Goal: Book appointment/travel/reservation

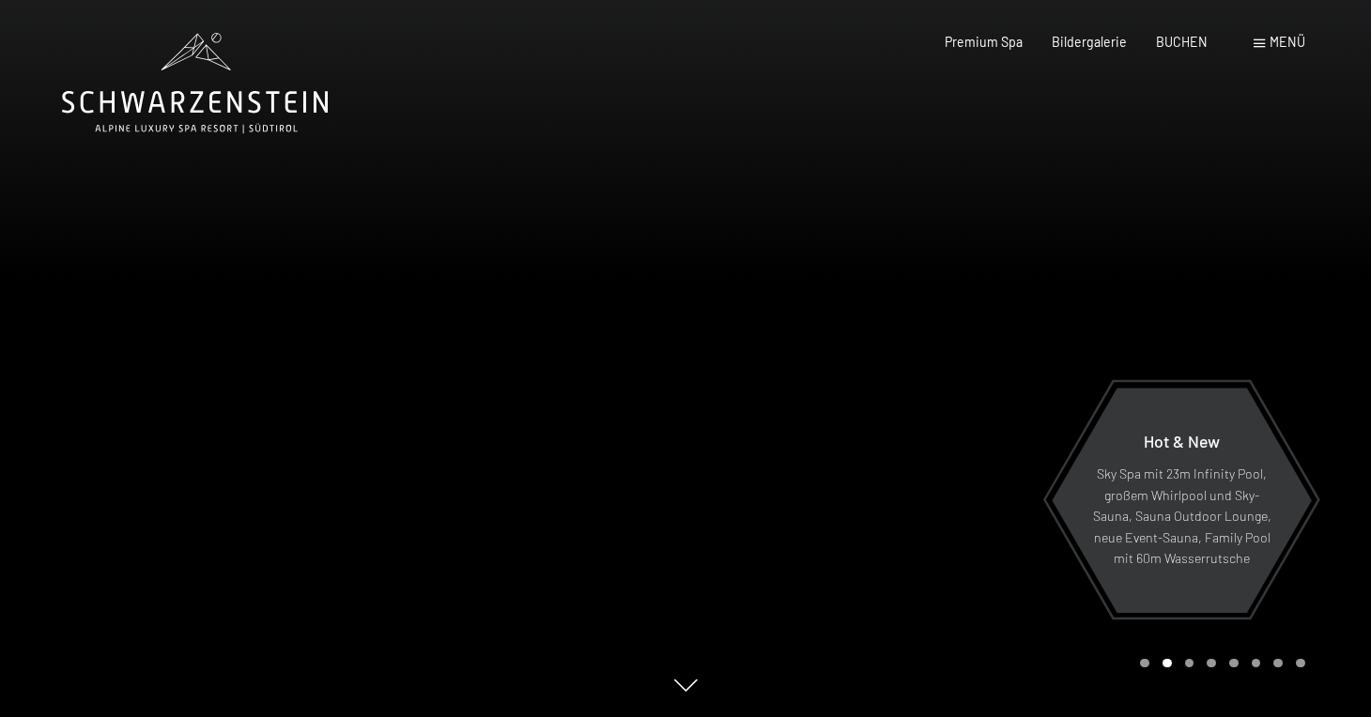
click at [1074, 320] on div at bounding box center [1027, 358] width 685 height 717
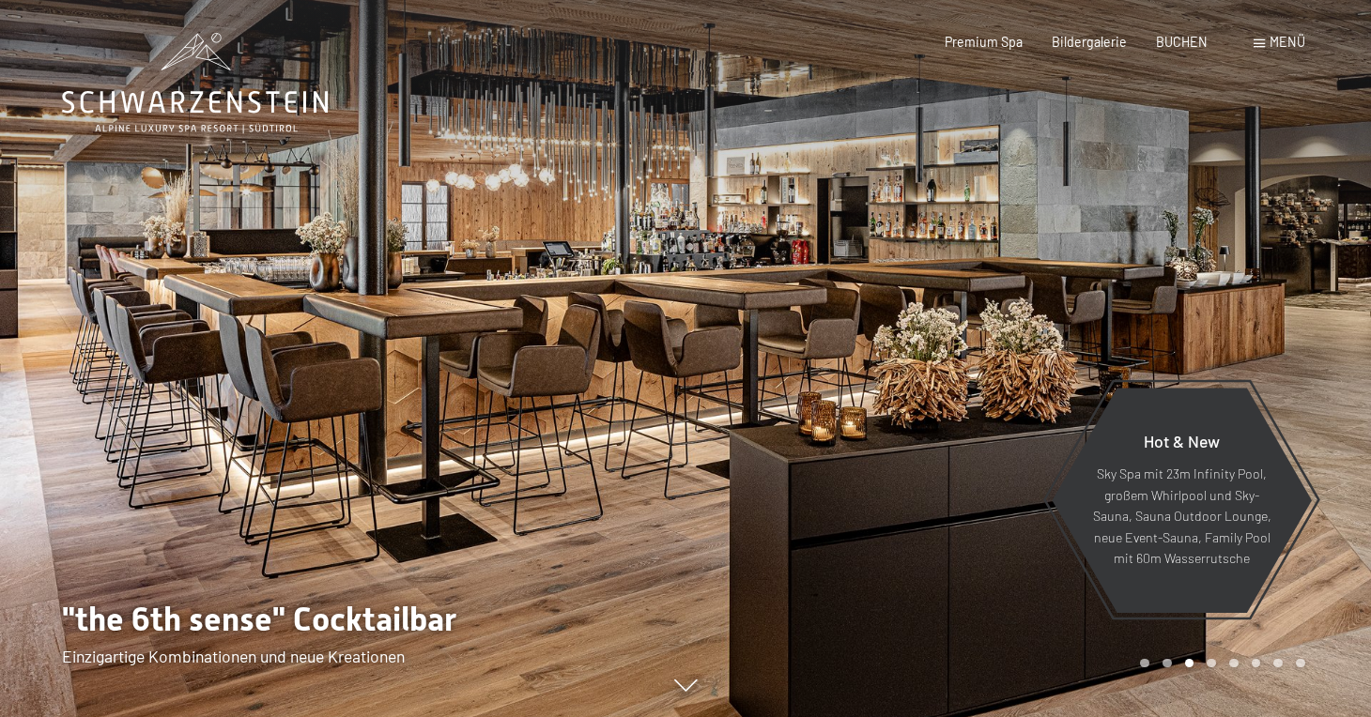
click at [1074, 321] on div at bounding box center [1027, 358] width 685 height 717
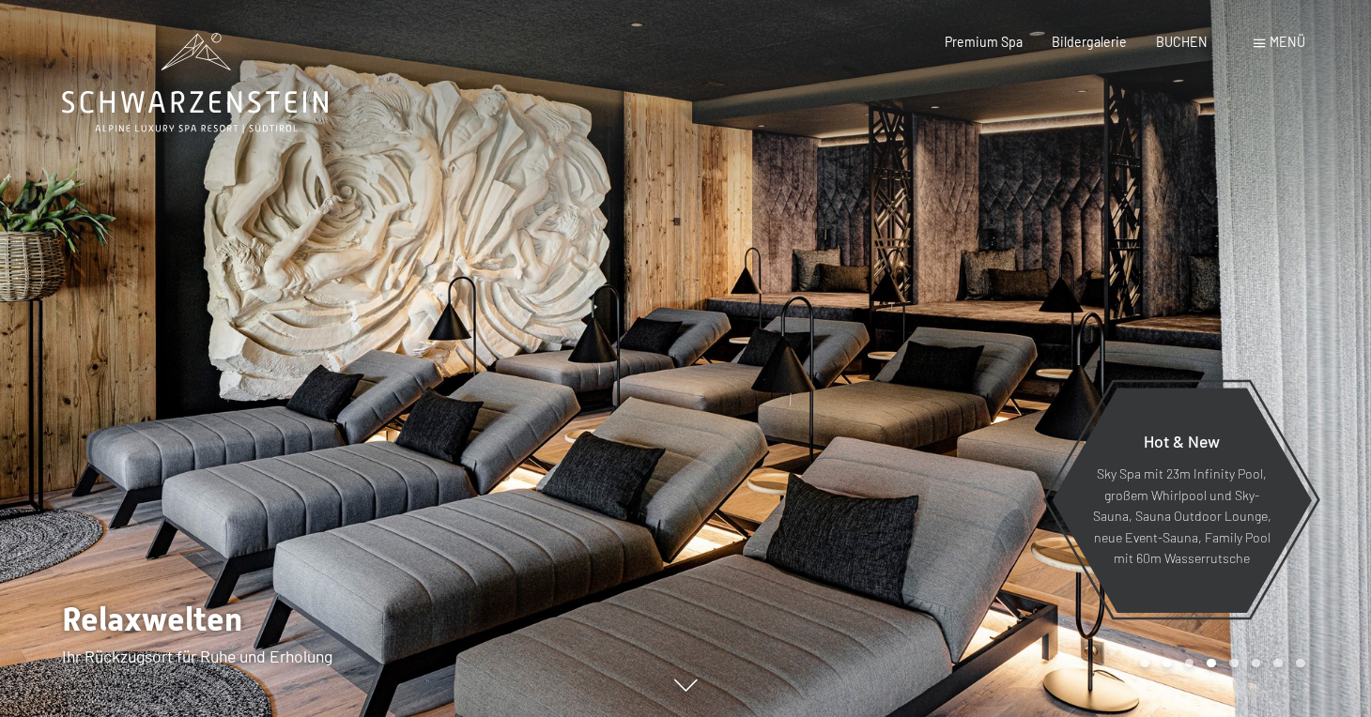
click at [1074, 321] on div at bounding box center [1027, 358] width 685 height 717
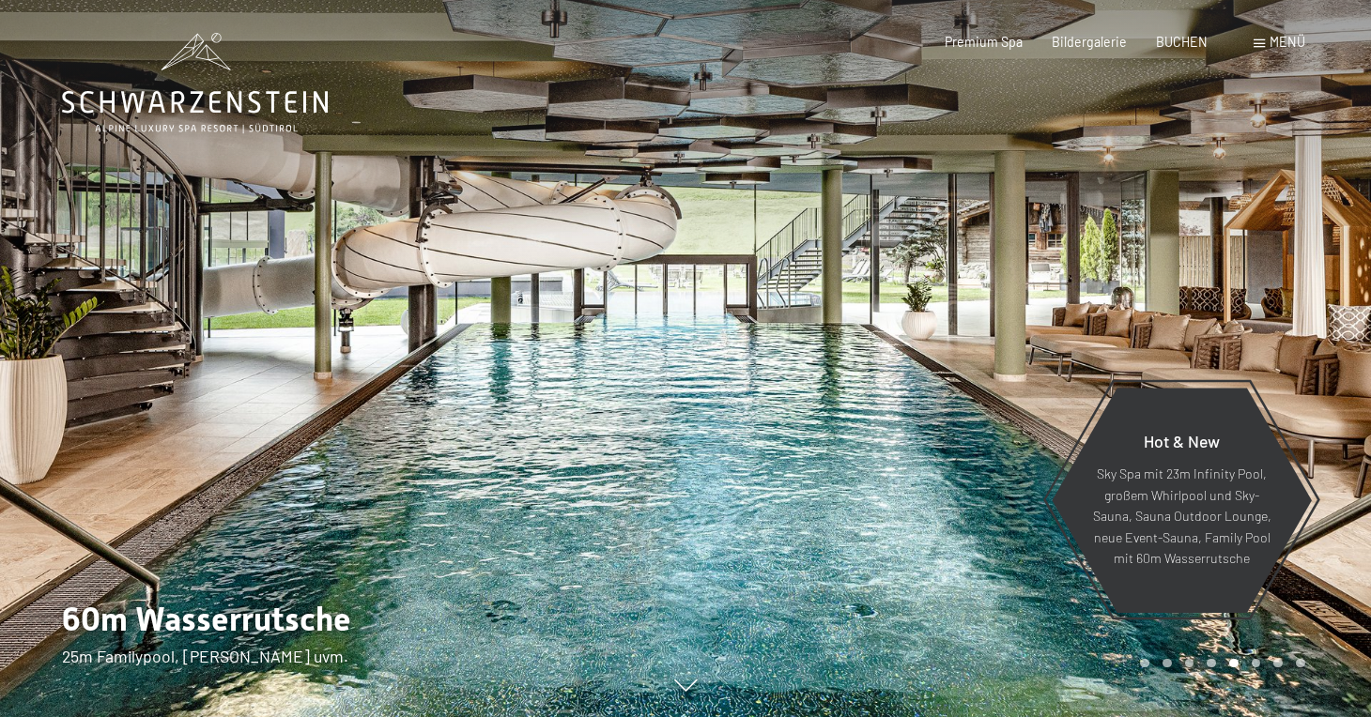
click at [1074, 321] on div at bounding box center [1027, 358] width 685 height 717
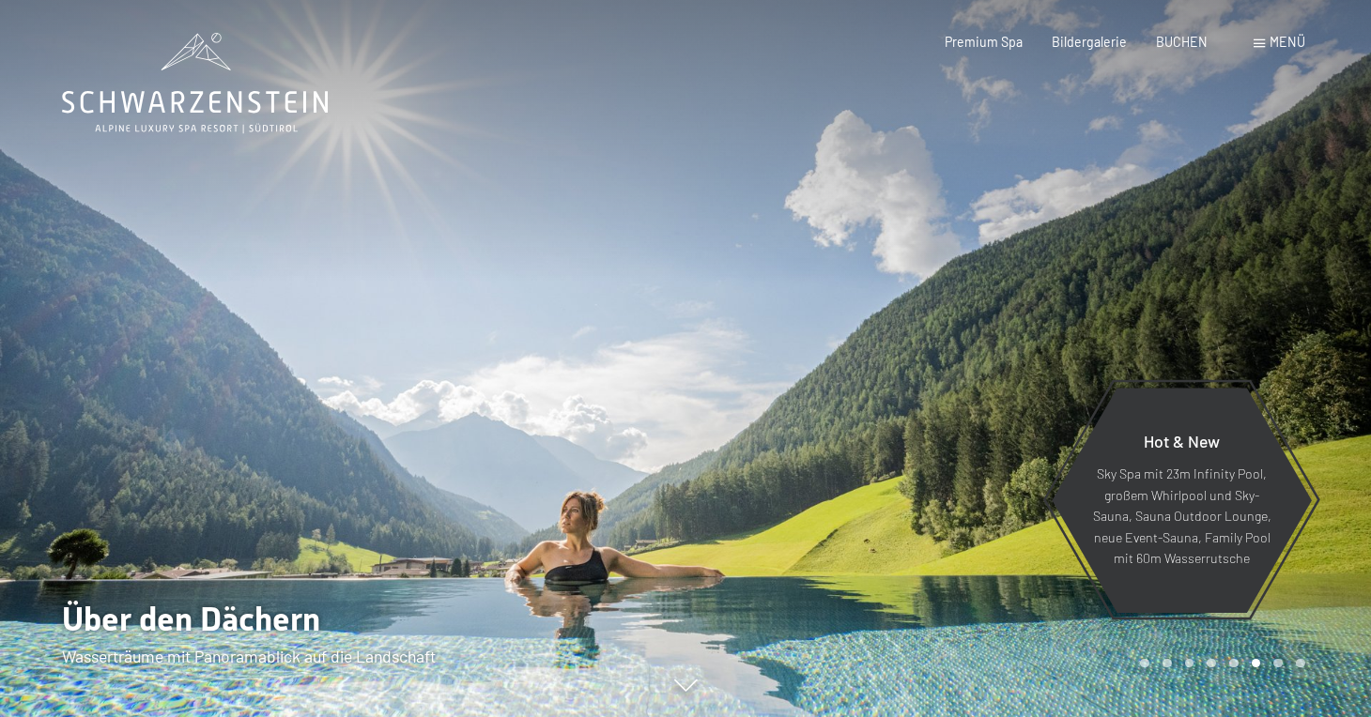
click at [1074, 321] on div at bounding box center [1027, 358] width 685 height 717
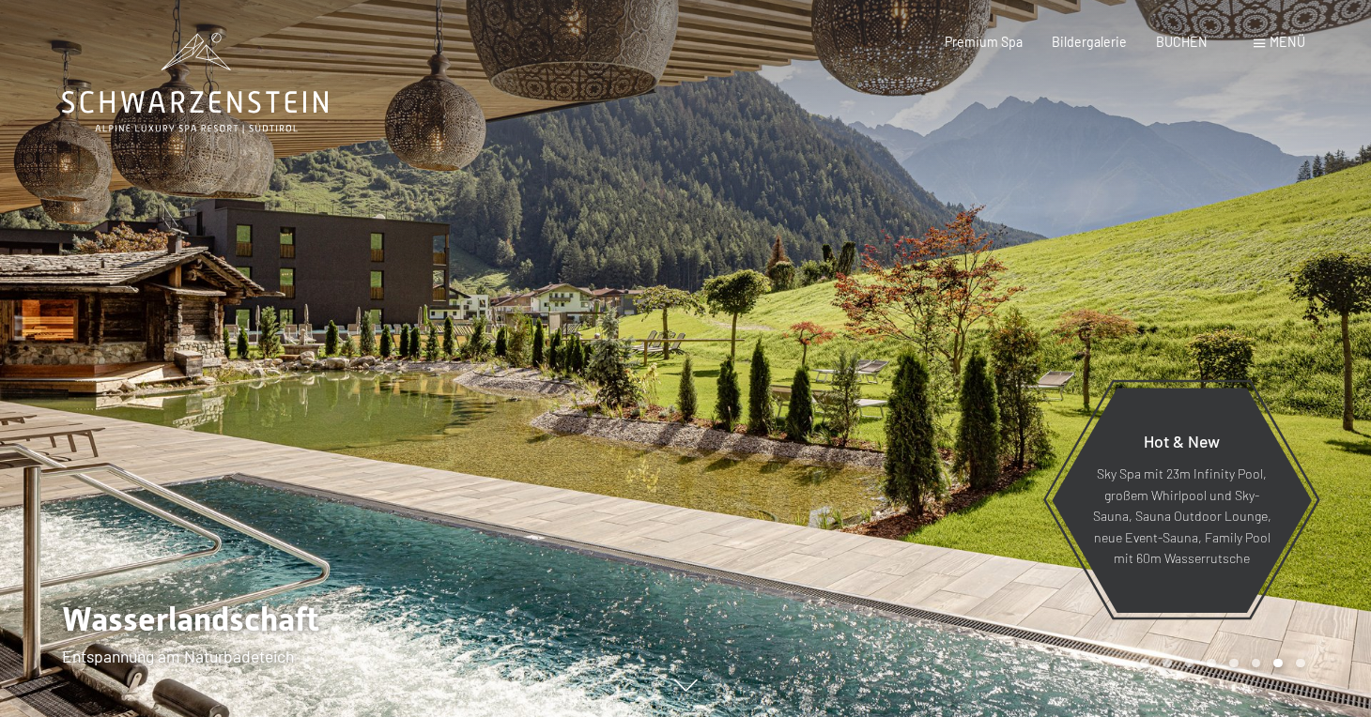
click at [1074, 321] on div at bounding box center [1027, 358] width 685 height 717
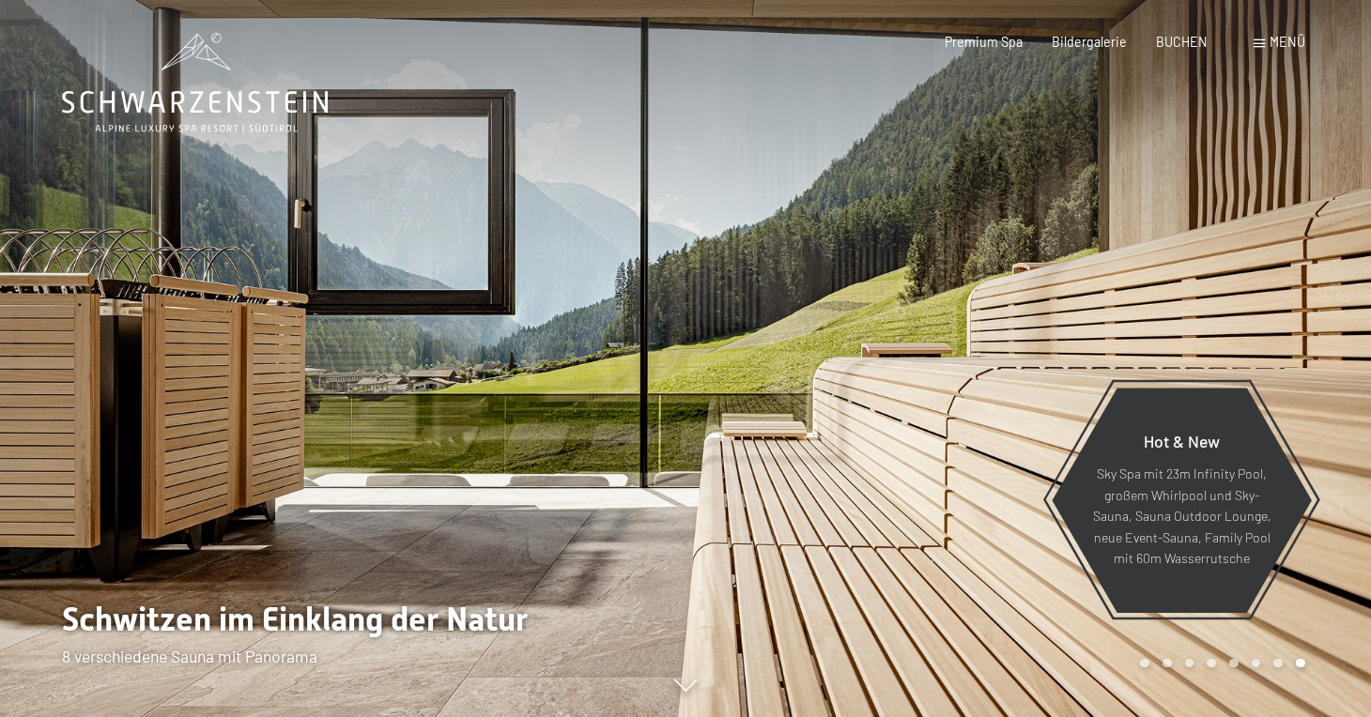
click at [1074, 321] on div at bounding box center [1027, 358] width 685 height 717
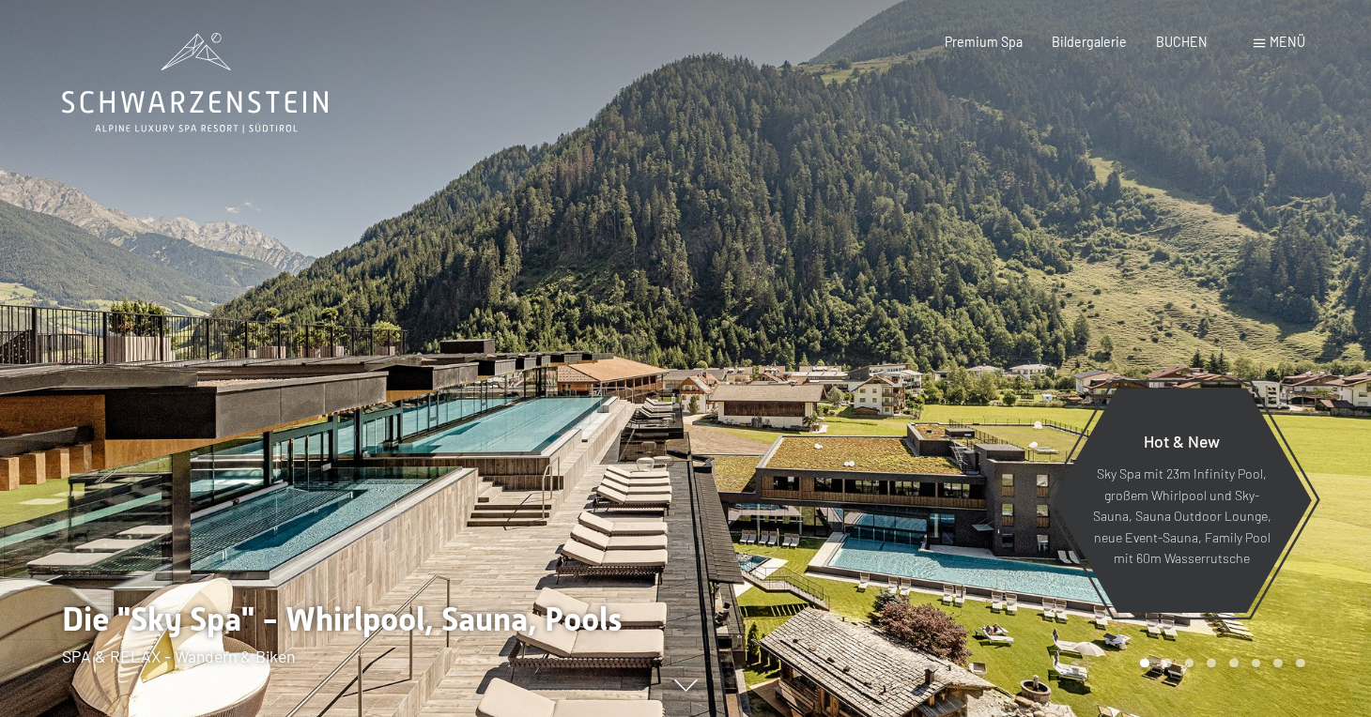
click at [1074, 321] on div at bounding box center [1027, 358] width 685 height 717
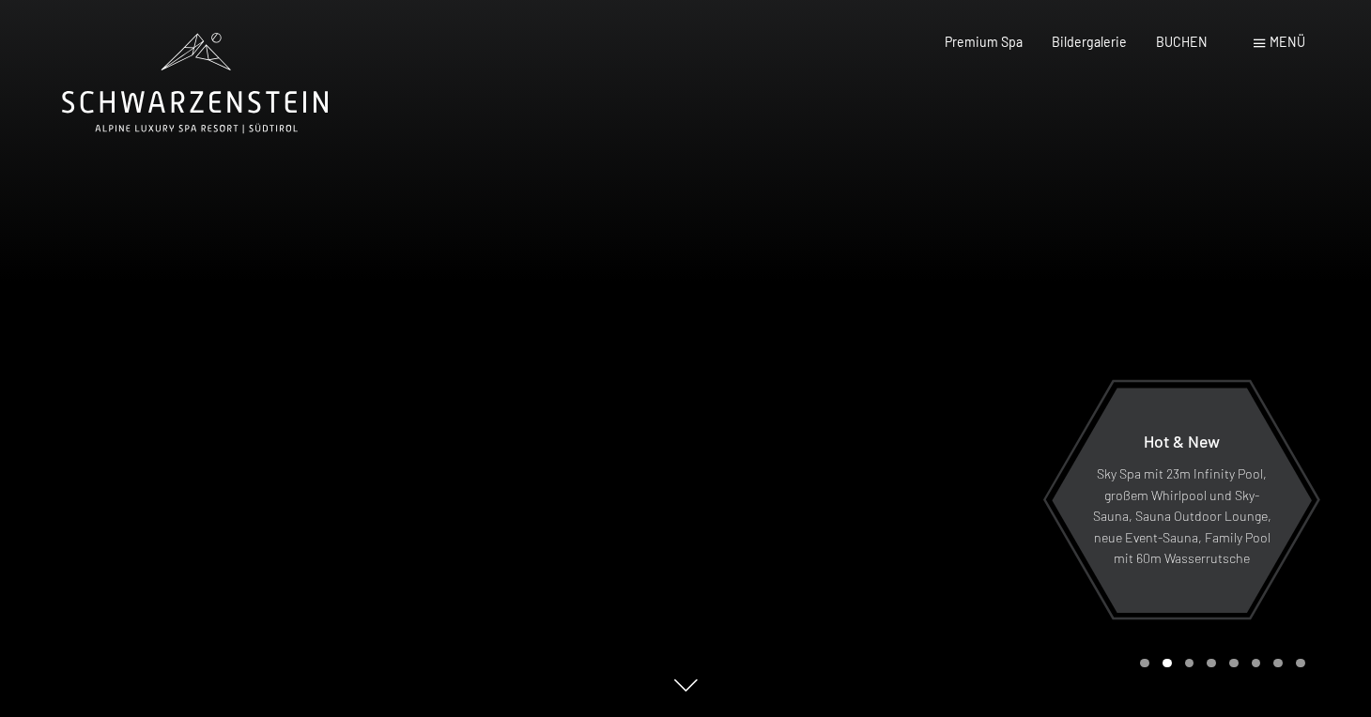
click at [1074, 321] on div at bounding box center [1027, 358] width 685 height 717
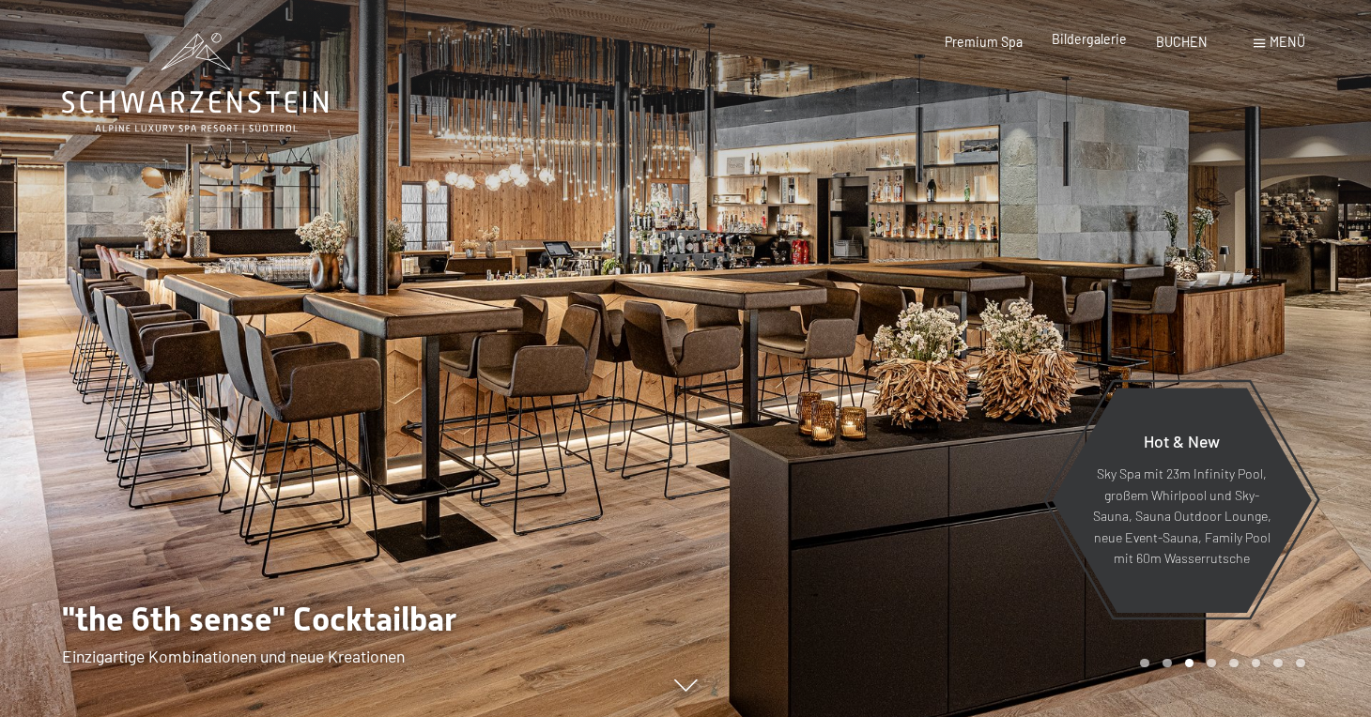
click at [1085, 48] on div "Bildergalerie" at bounding box center [1089, 39] width 75 height 19
click at [1085, 41] on span "Bildergalerie" at bounding box center [1089, 39] width 75 height 16
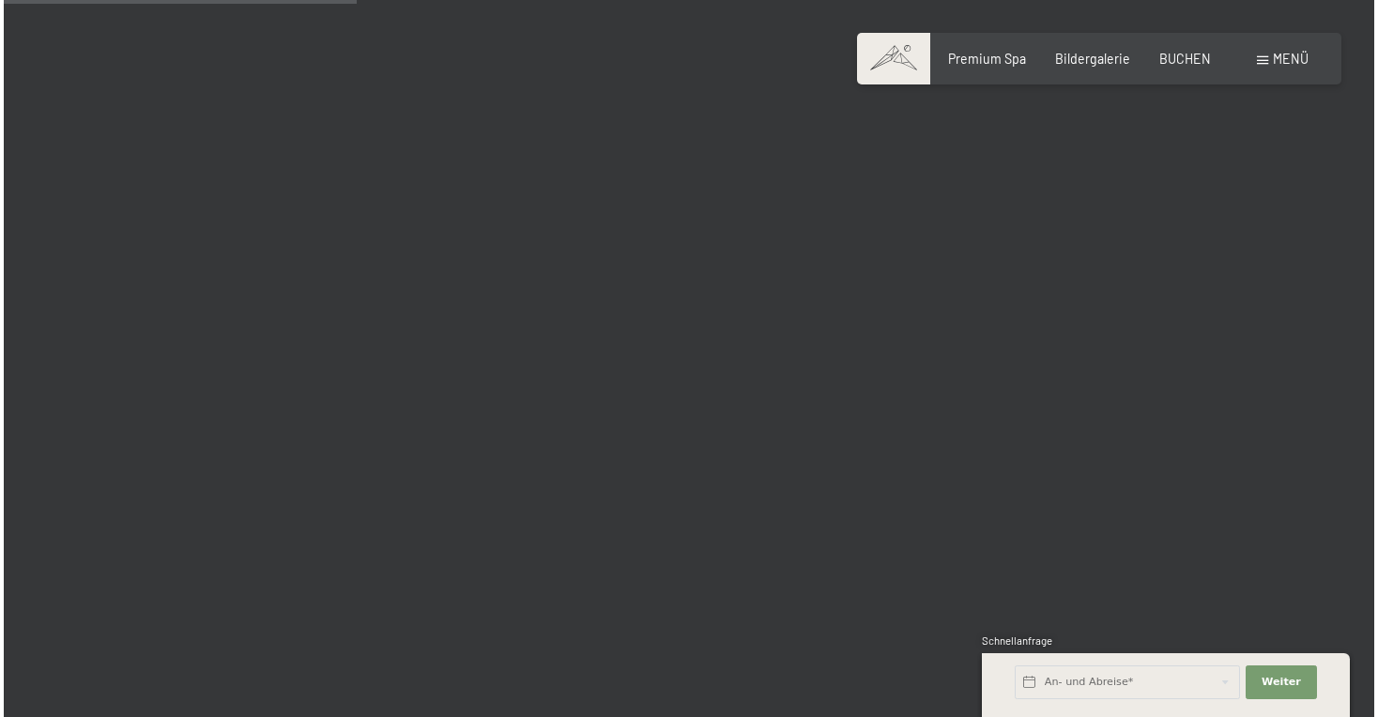
scroll to position [4992, 0]
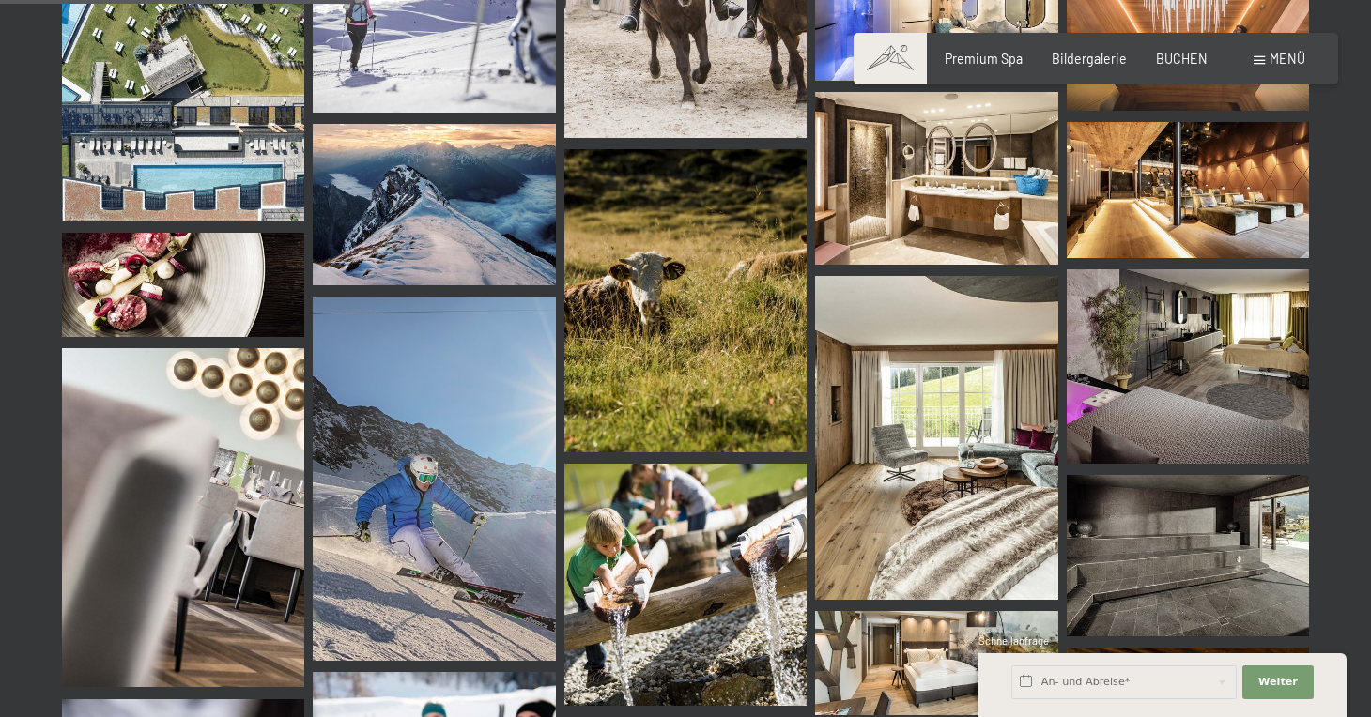
click at [1256, 62] on span at bounding box center [1259, 60] width 11 height 8
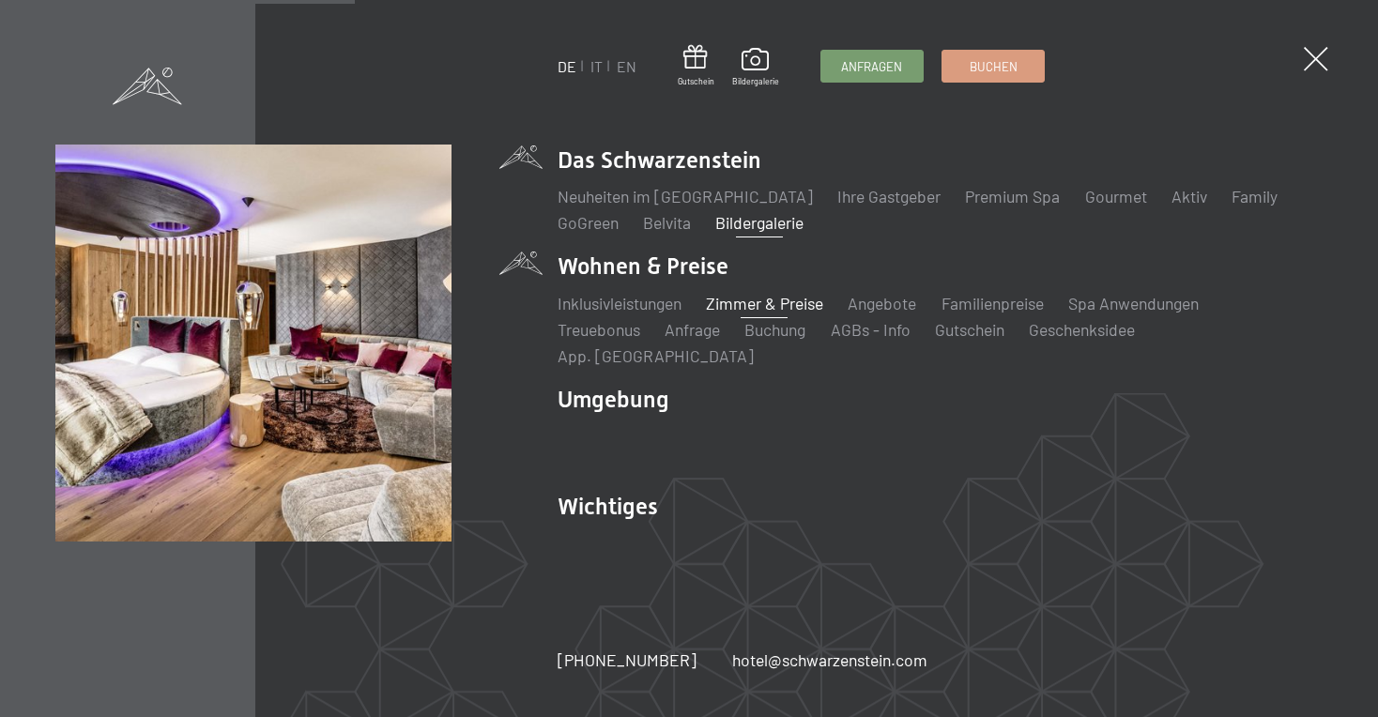
click at [746, 314] on link "Zimmer & Preise" at bounding box center [764, 303] width 117 height 21
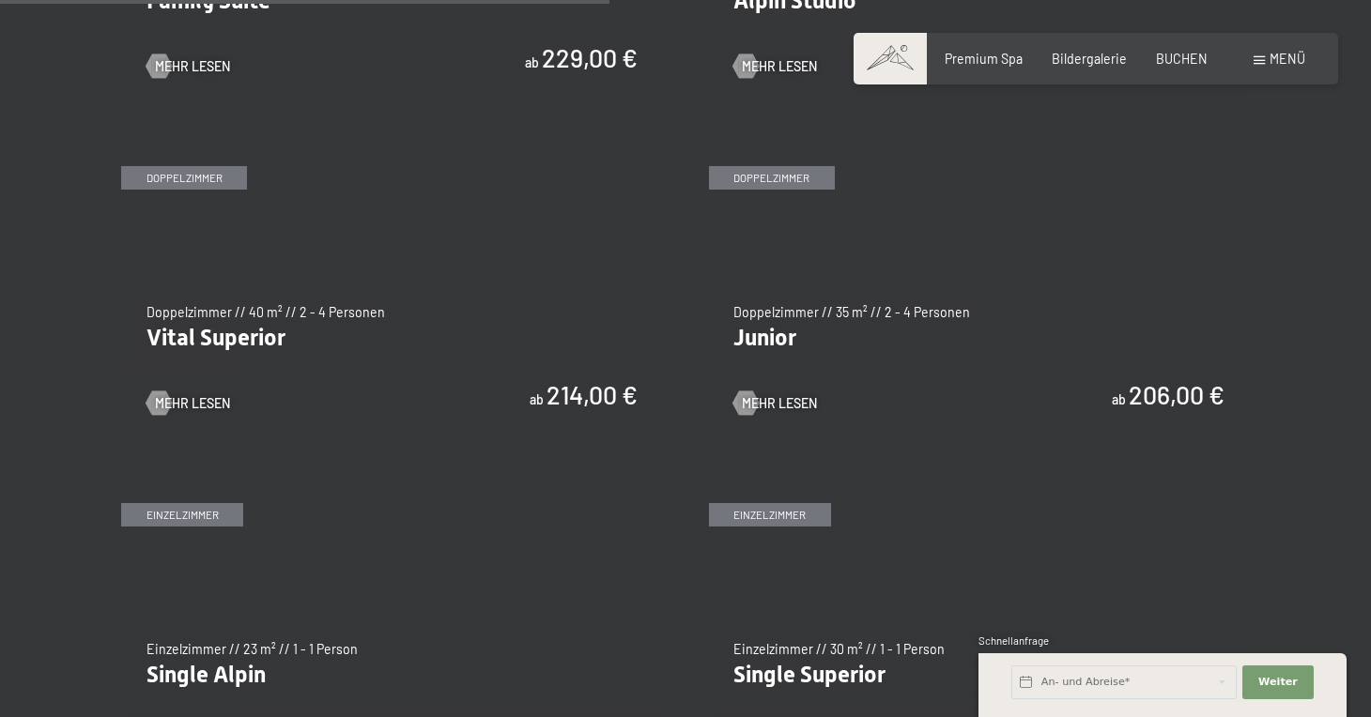
scroll to position [2307, 0]
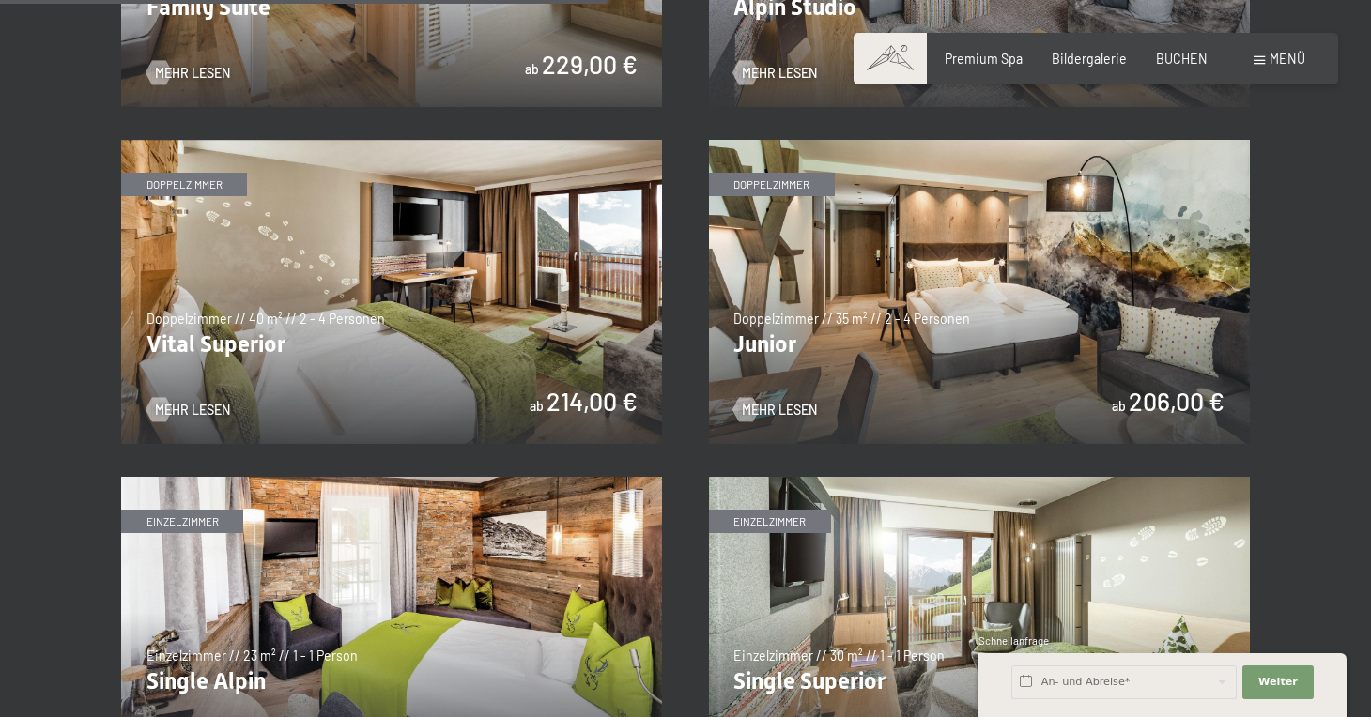
click at [981, 344] on img at bounding box center [979, 292] width 541 height 304
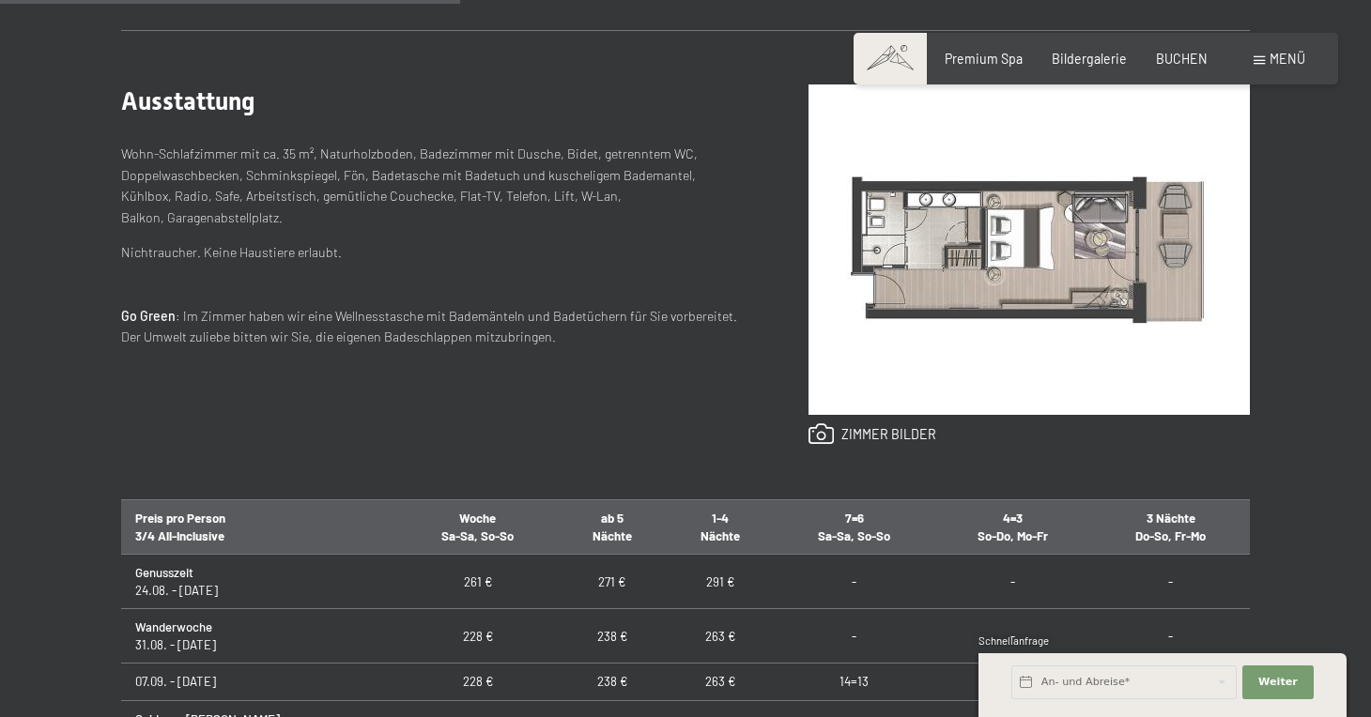
scroll to position [750, 0]
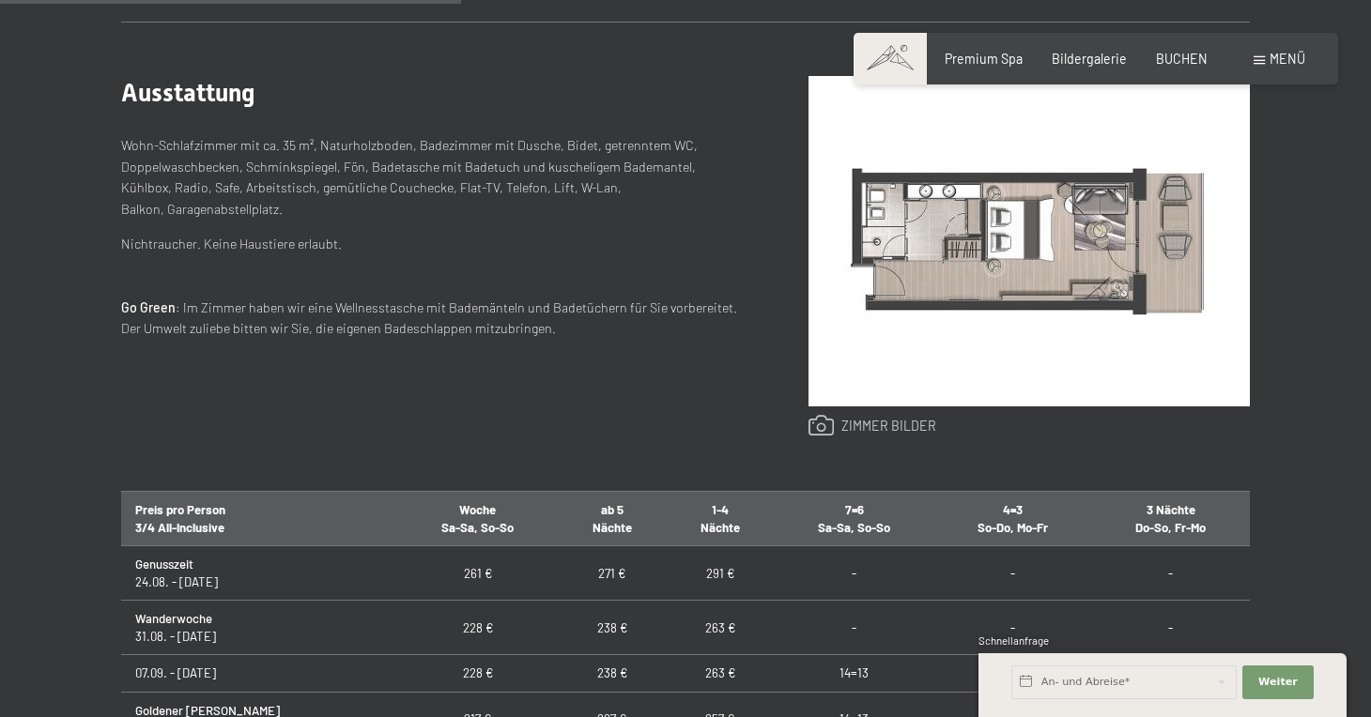
click at [864, 424] on link at bounding box center [872, 426] width 129 height 23
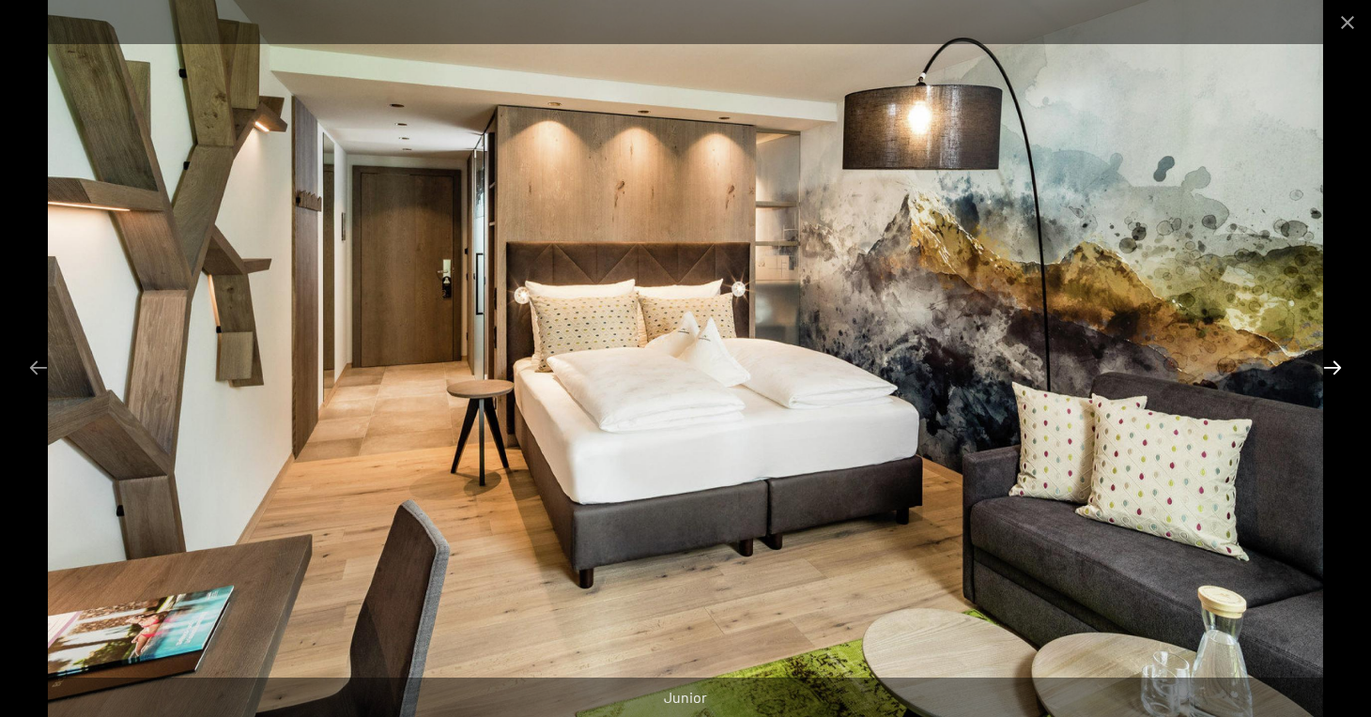
click at [1335, 368] on button "Next slide" at bounding box center [1332, 367] width 39 height 37
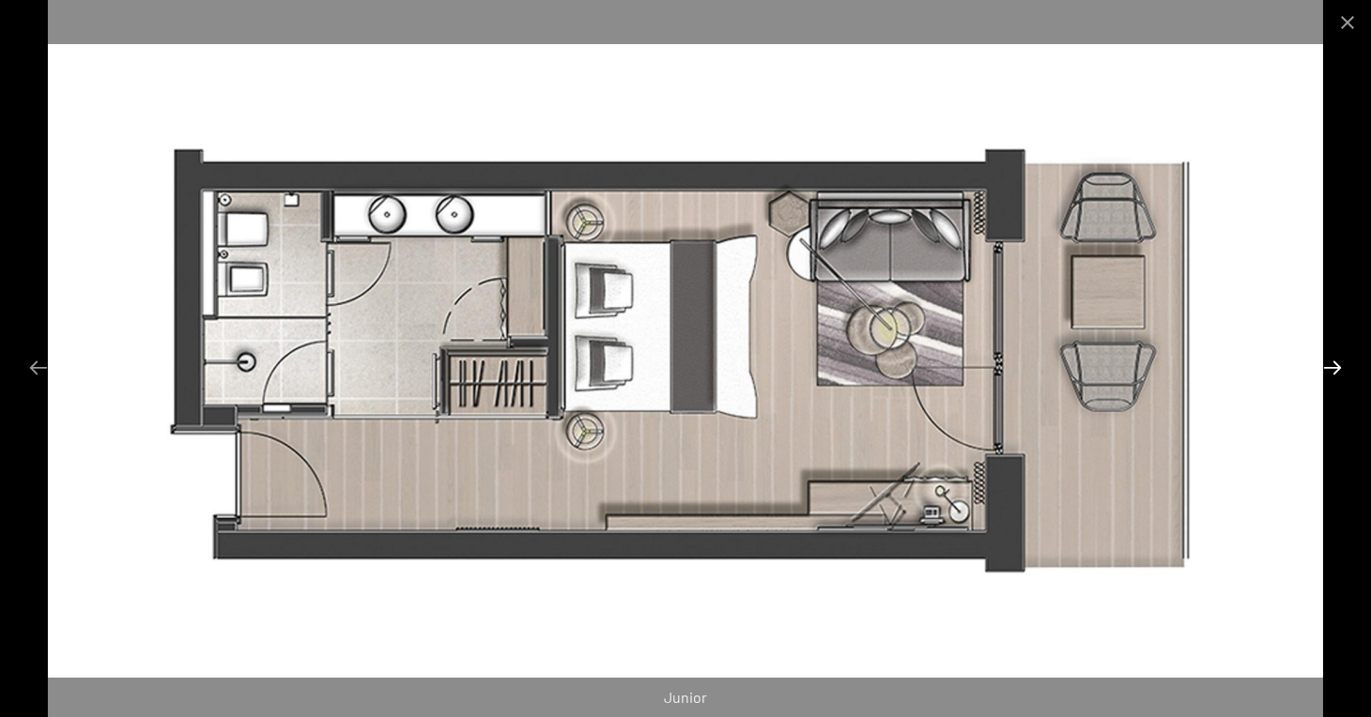
click at [1334, 366] on button "Next slide" at bounding box center [1332, 367] width 39 height 37
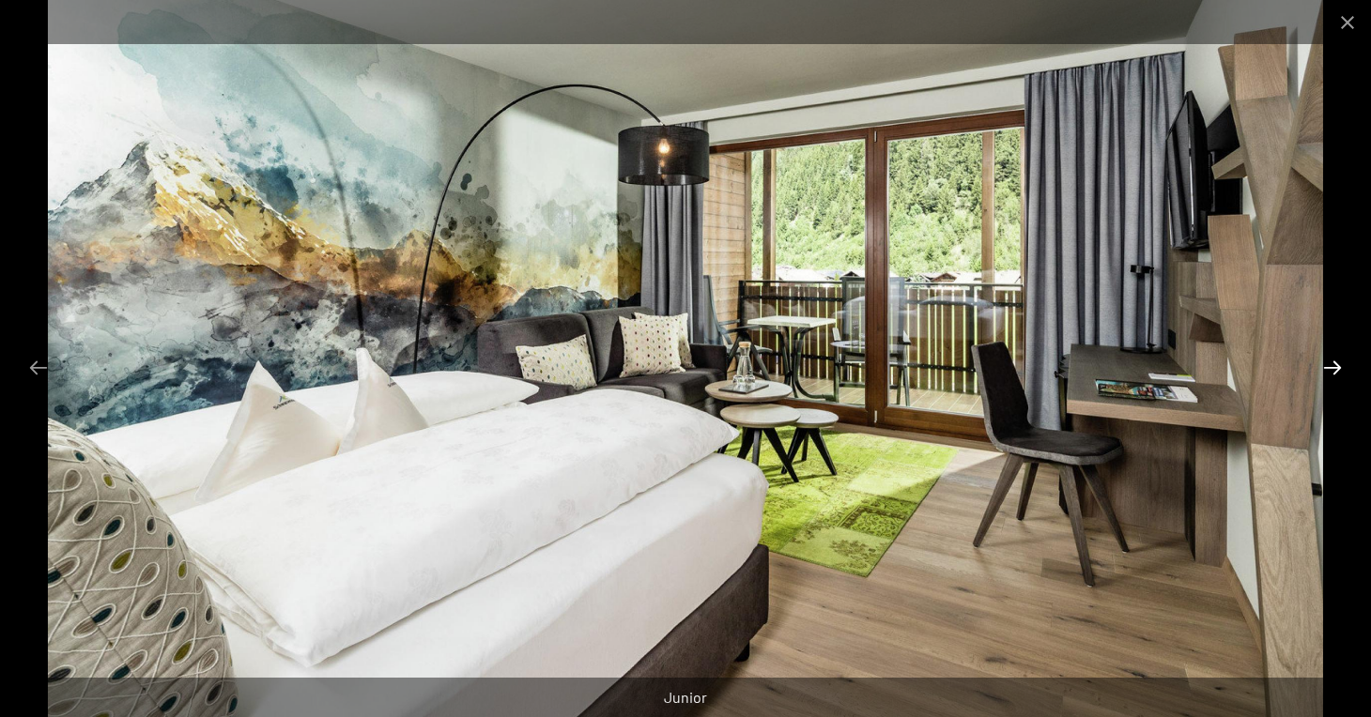
click at [1331, 375] on button "Next slide" at bounding box center [1332, 367] width 39 height 37
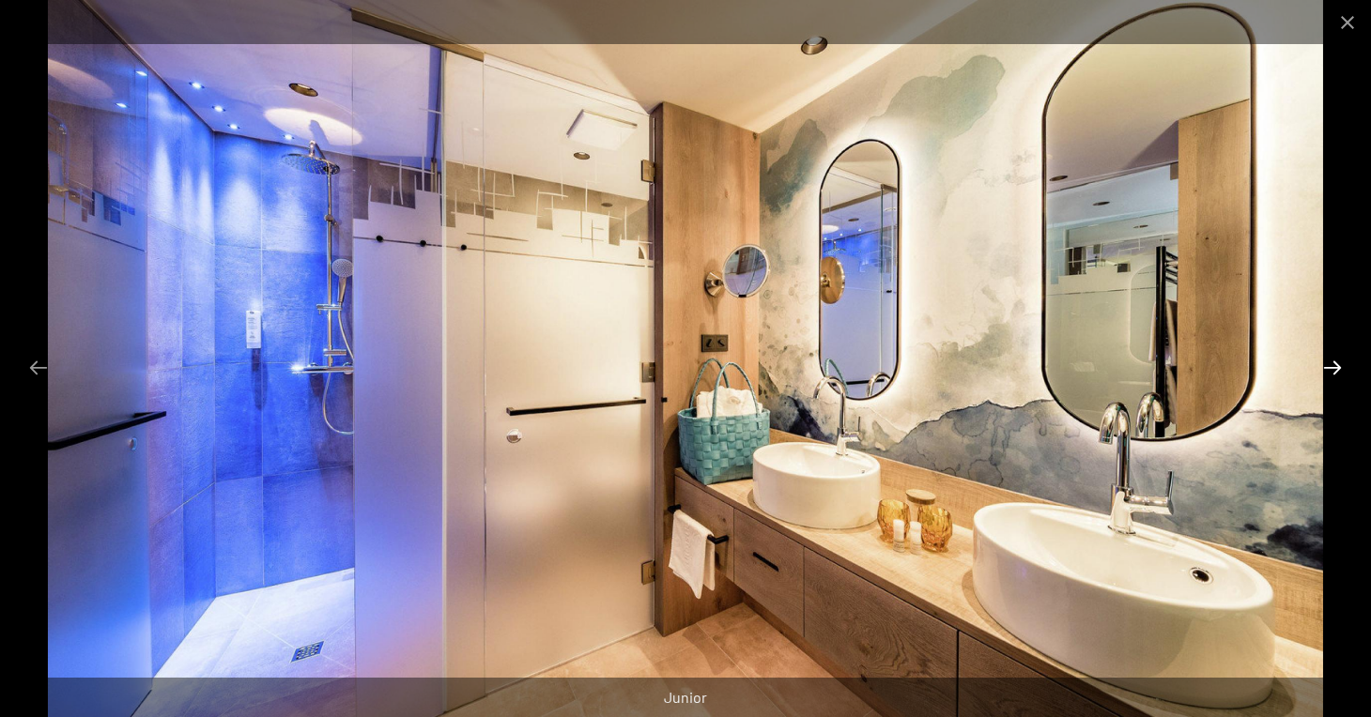
click at [1324, 375] on button "Next slide" at bounding box center [1332, 367] width 39 height 37
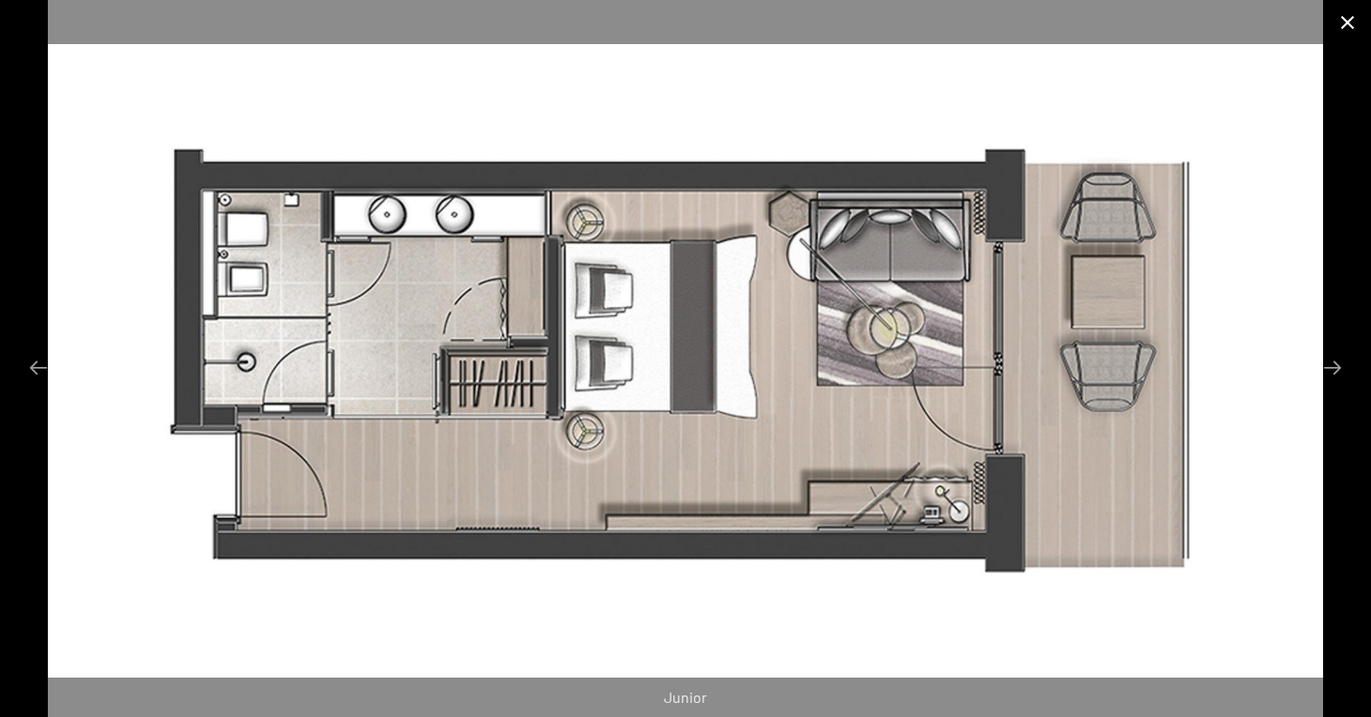
click at [1348, 22] on button "Close gallery" at bounding box center [1347, 22] width 47 height 44
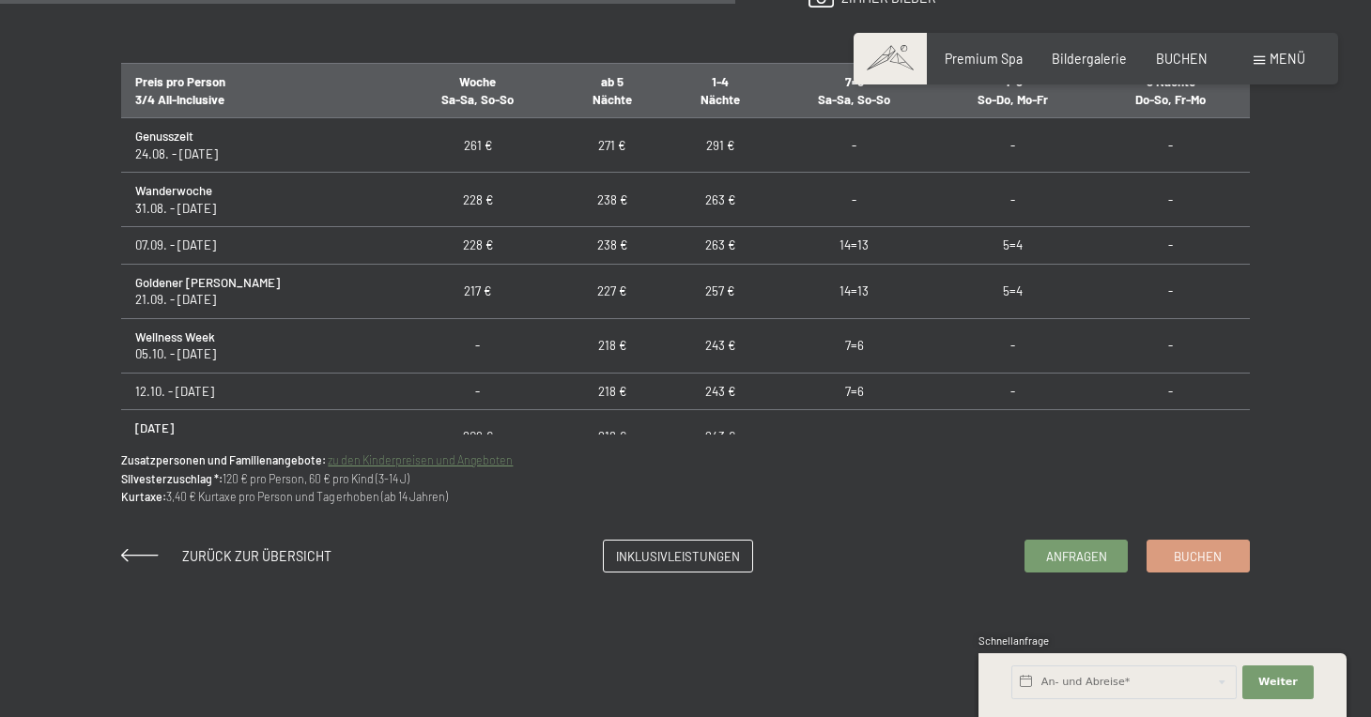
scroll to position [1205, 0]
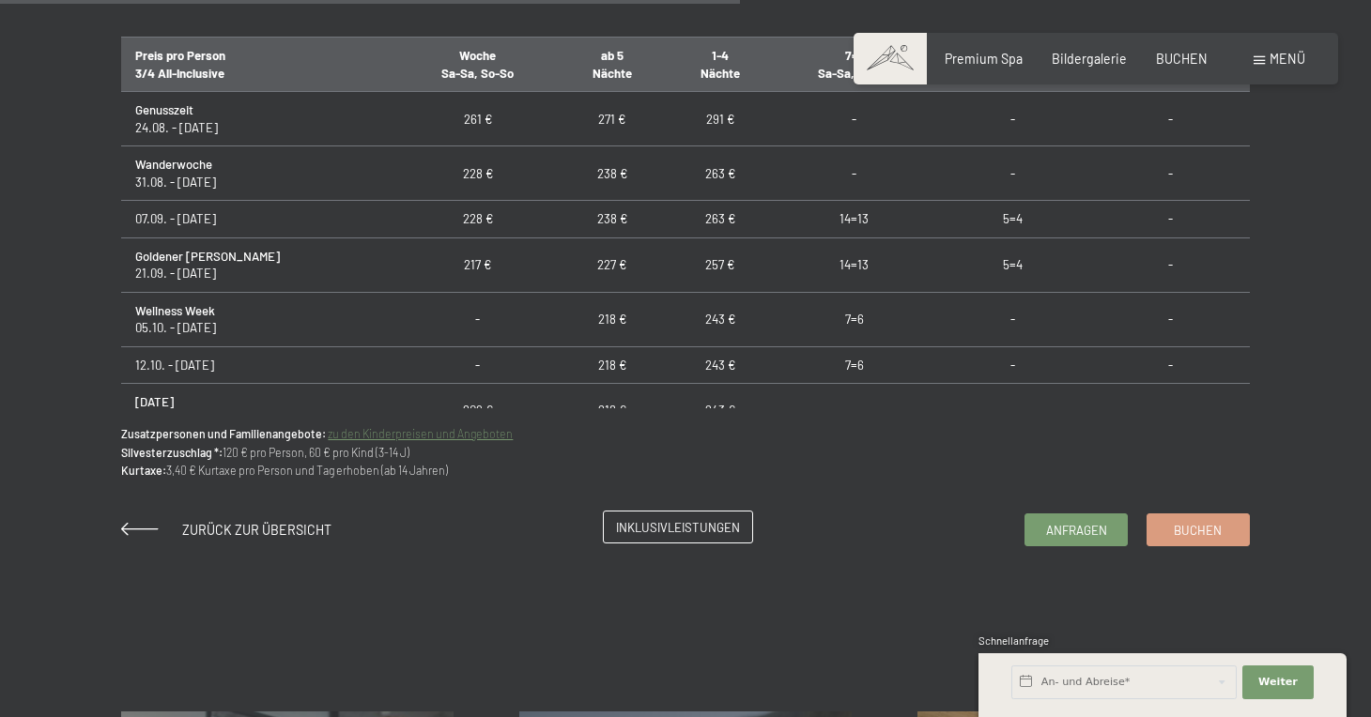
click at [654, 525] on span "Inklusivleistungen" at bounding box center [678, 527] width 124 height 17
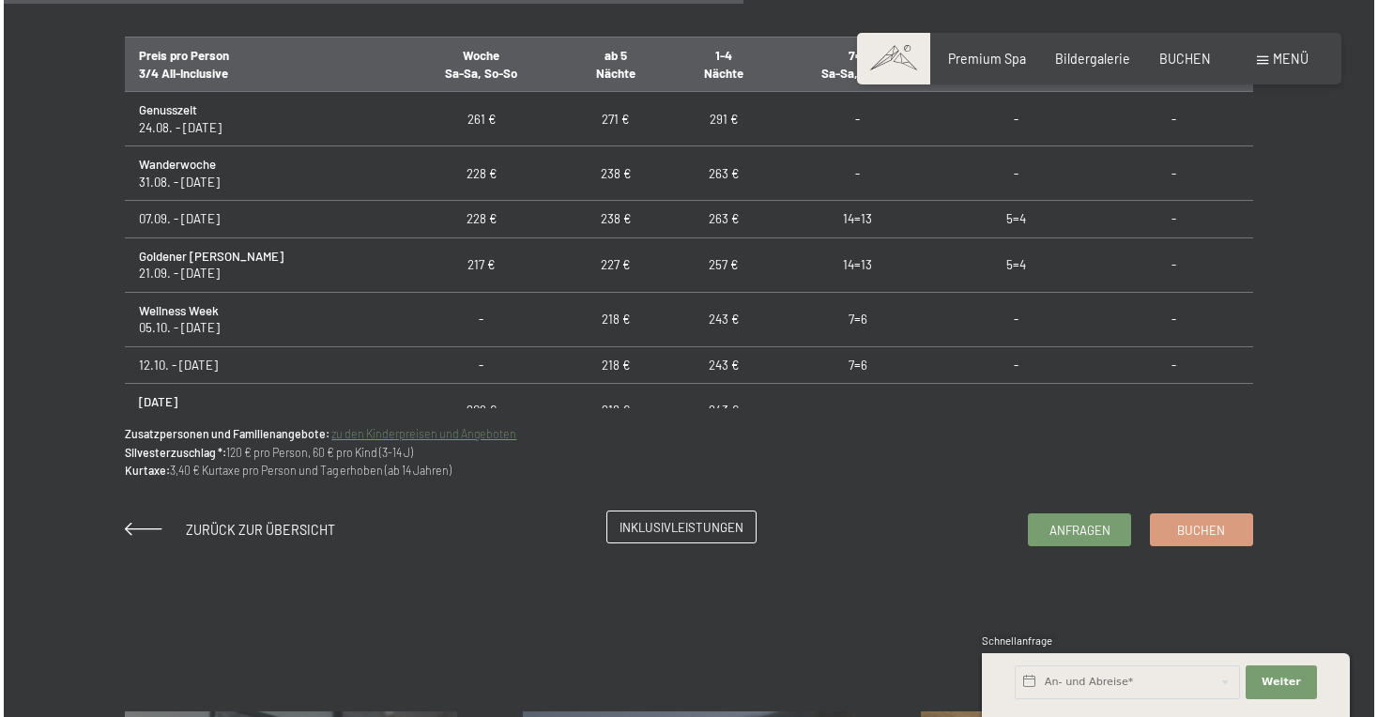
scroll to position [0, 0]
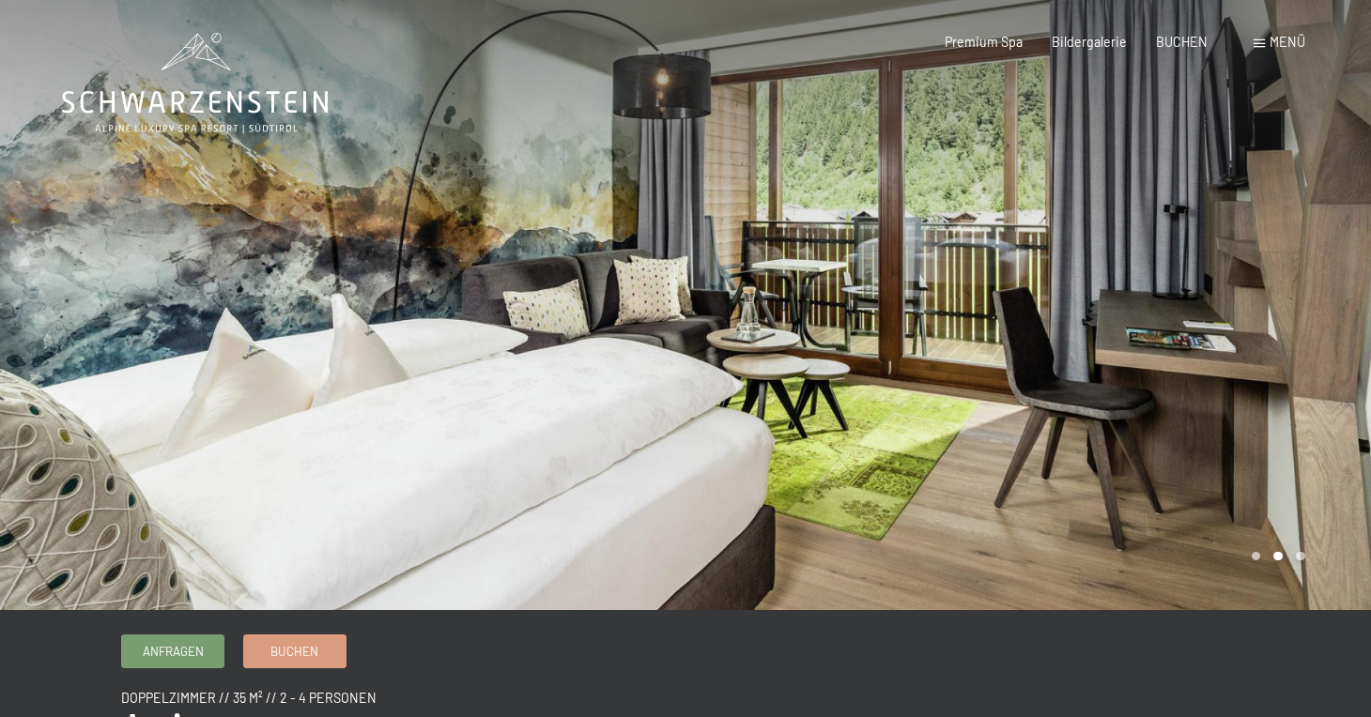
click at [1259, 42] on span at bounding box center [1259, 43] width 11 height 8
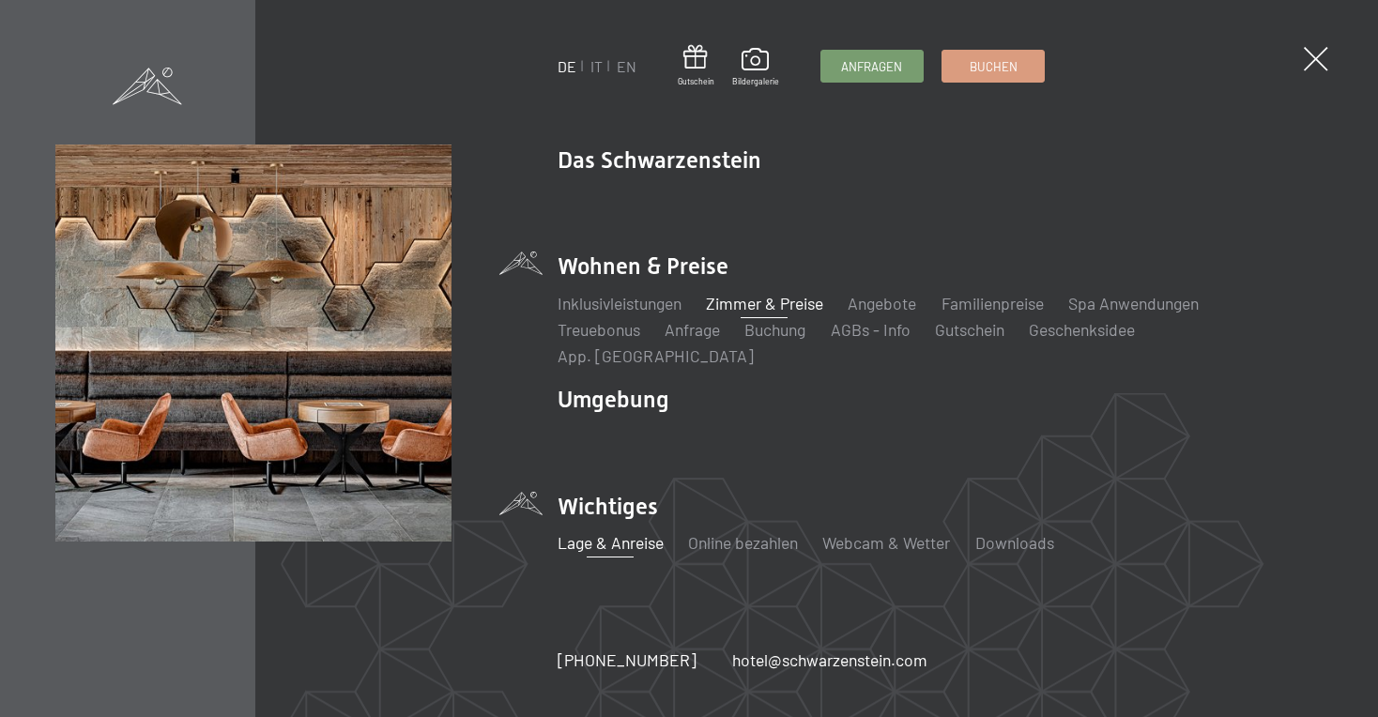
click at [603, 532] on link "Lage & Anreise" at bounding box center [611, 542] width 106 height 21
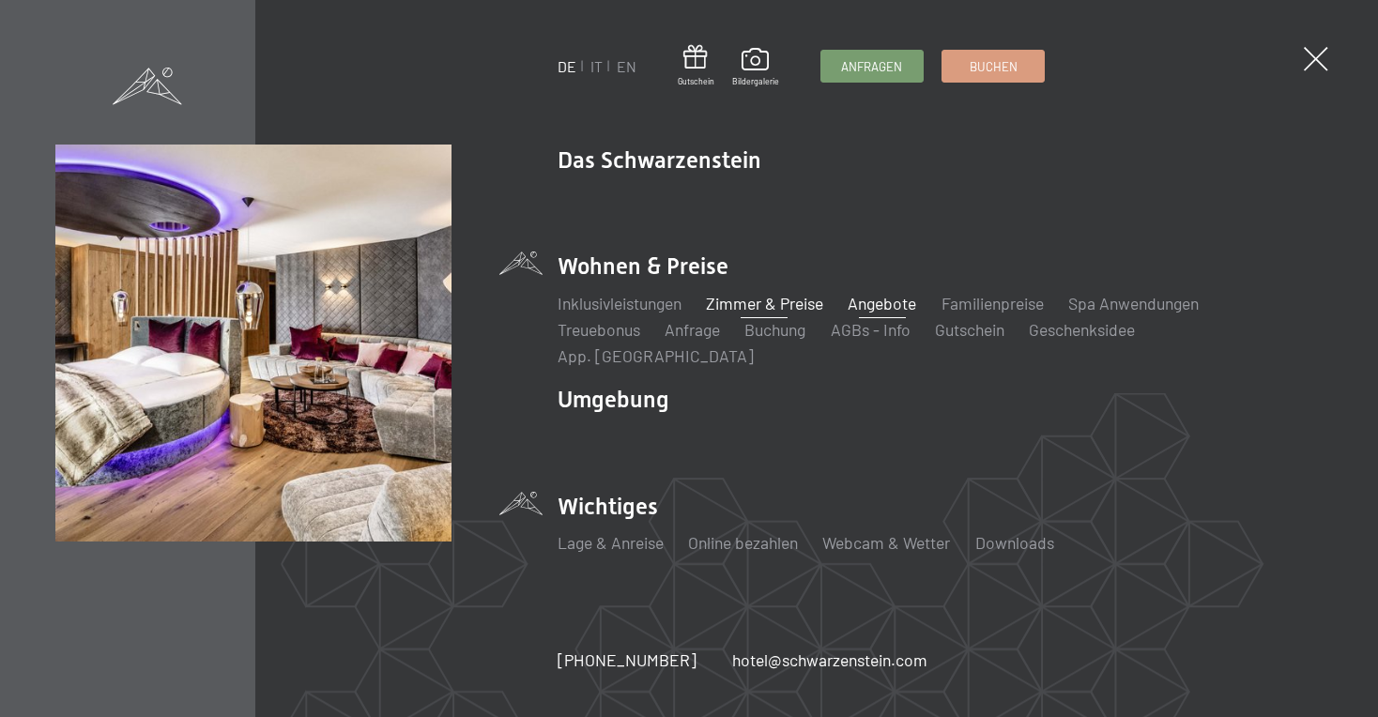
click at [878, 314] on link "Angebote" at bounding box center [882, 303] width 69 height 21
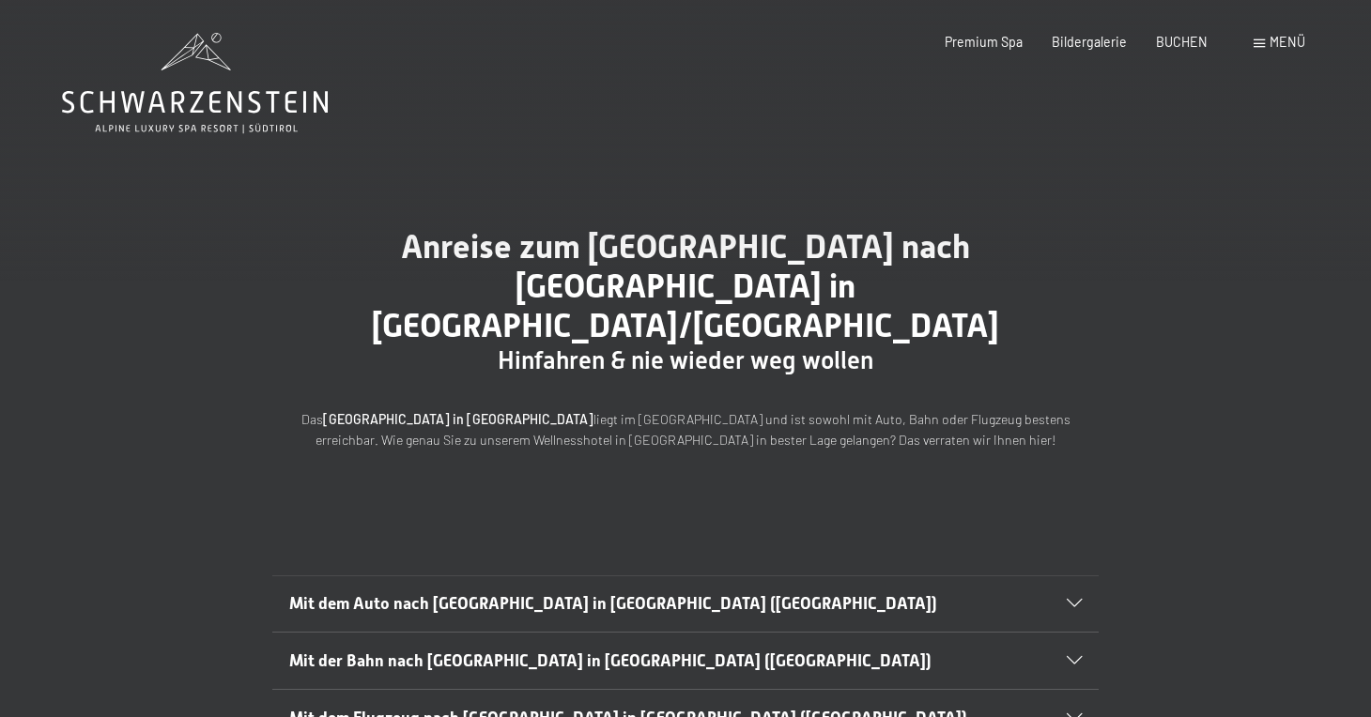
click at [1062, 690] on div "Mit dem Flugzeug nach Luttach in Südtirol (Italien)" at bounding box center [685, 718] width 793 height 56
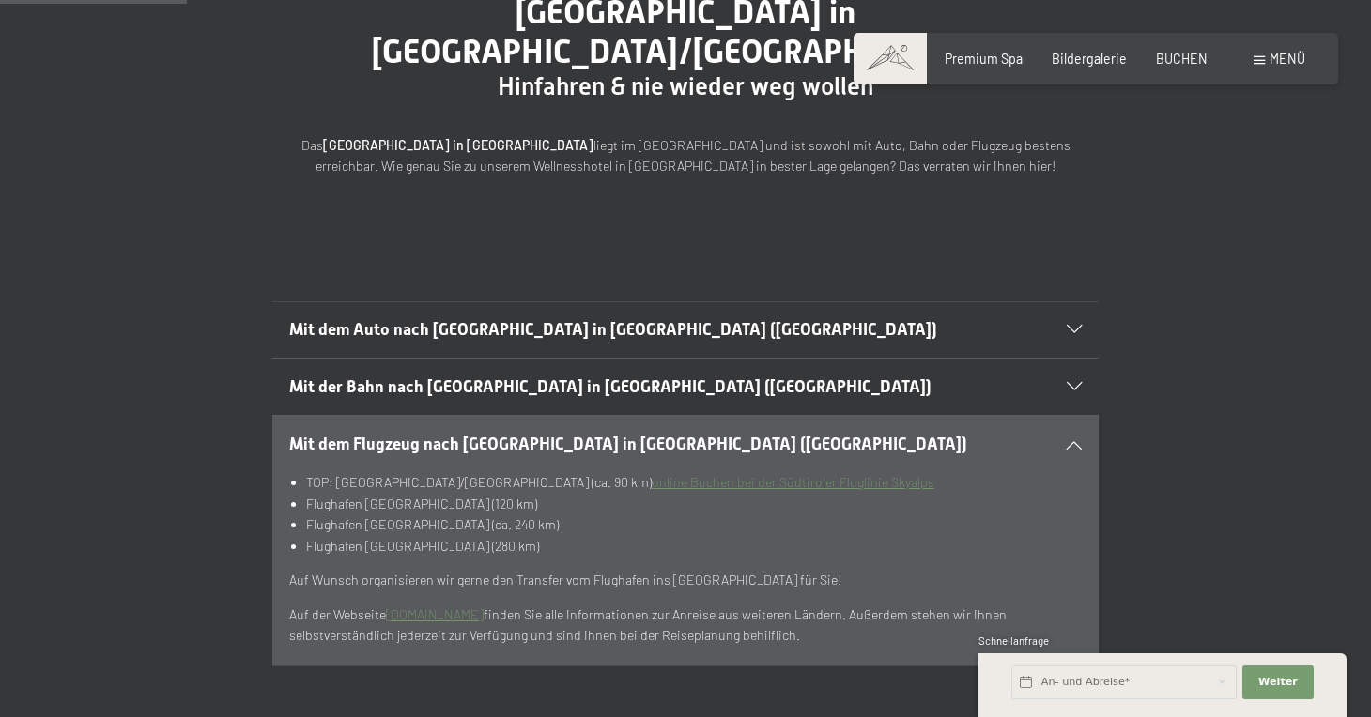
scroll to position [276, 0]
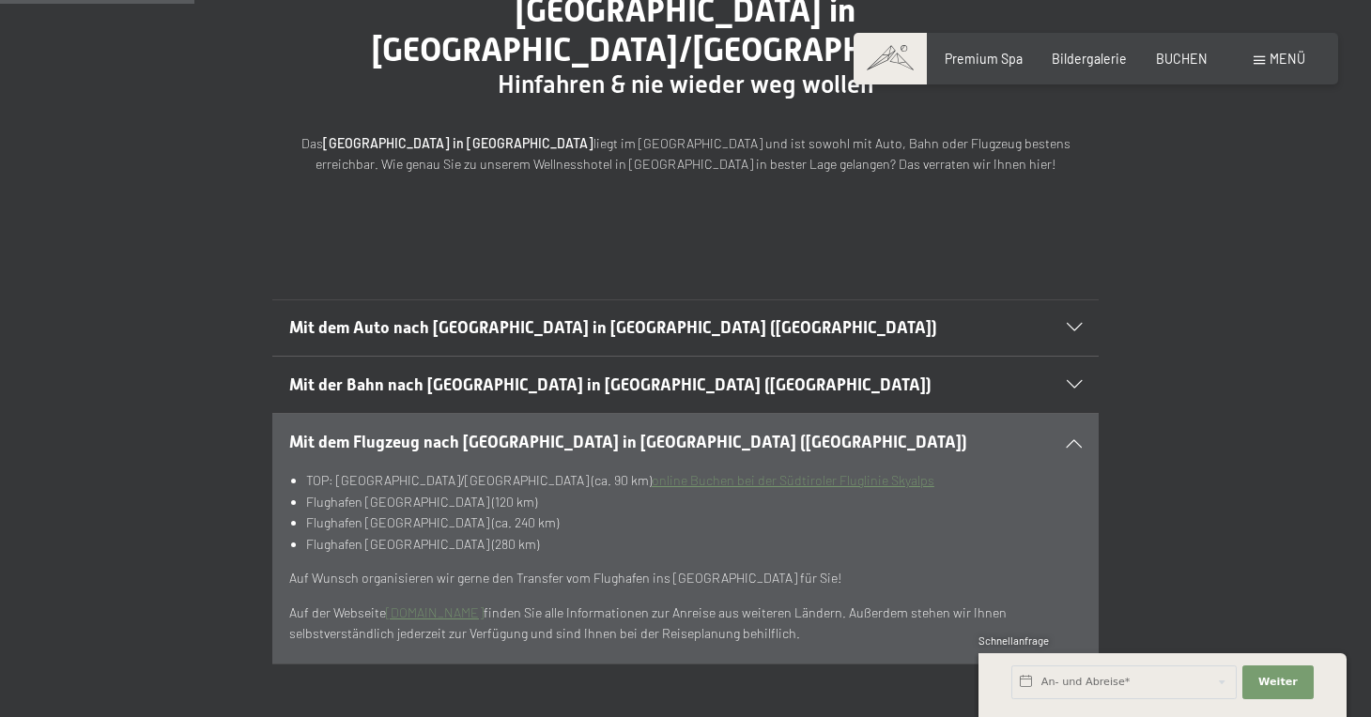
click at [1071, 357] on div "Mit der Bahn nach Luttach in Südtirol (Italien)" at bounding box center [685, 385] width 793 height 56
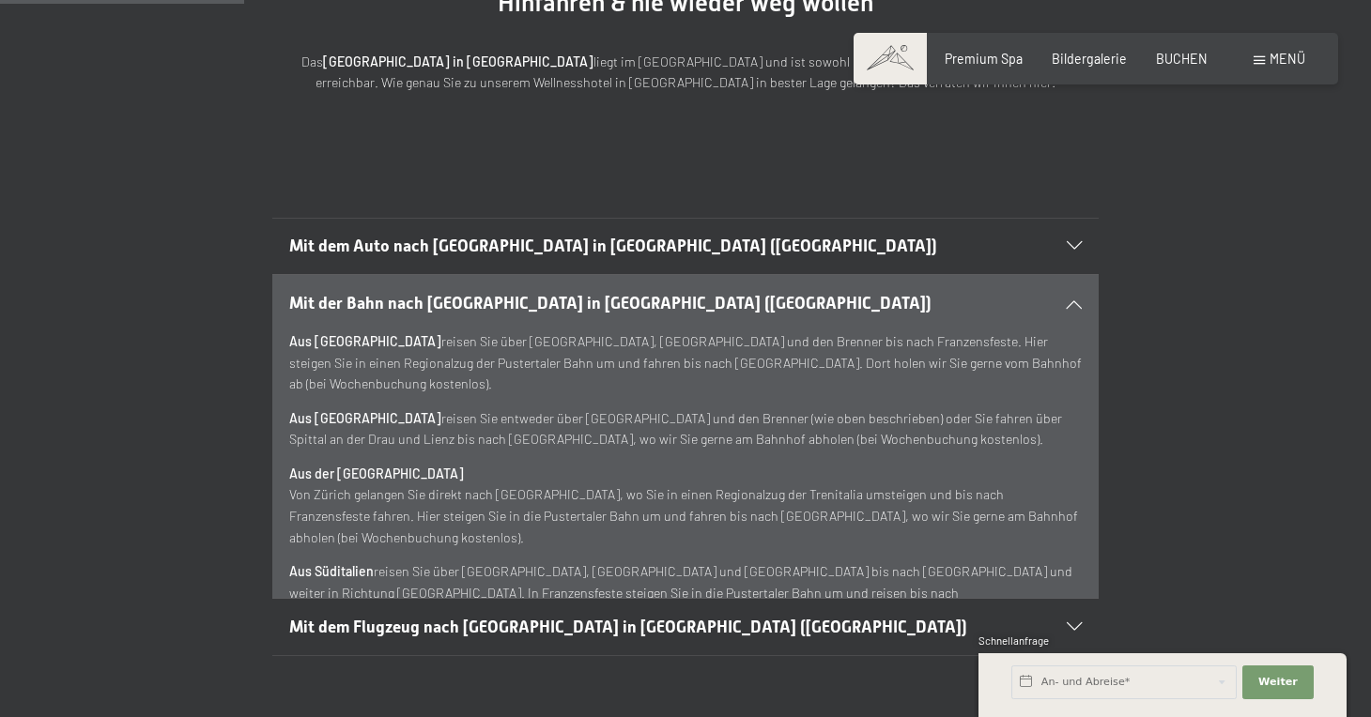
scroll to position [360, 0]
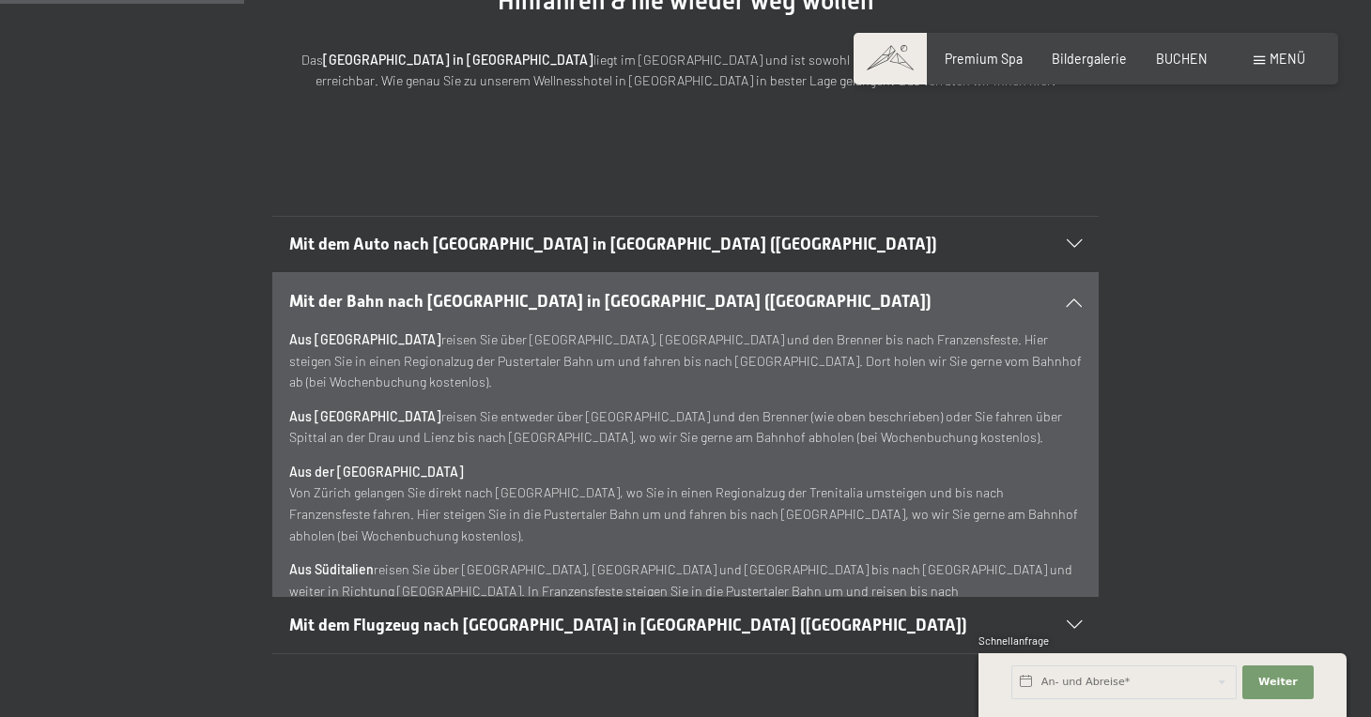
click at [1073, 298] on icon at bounding box center [1074, 302] width 15 height 8
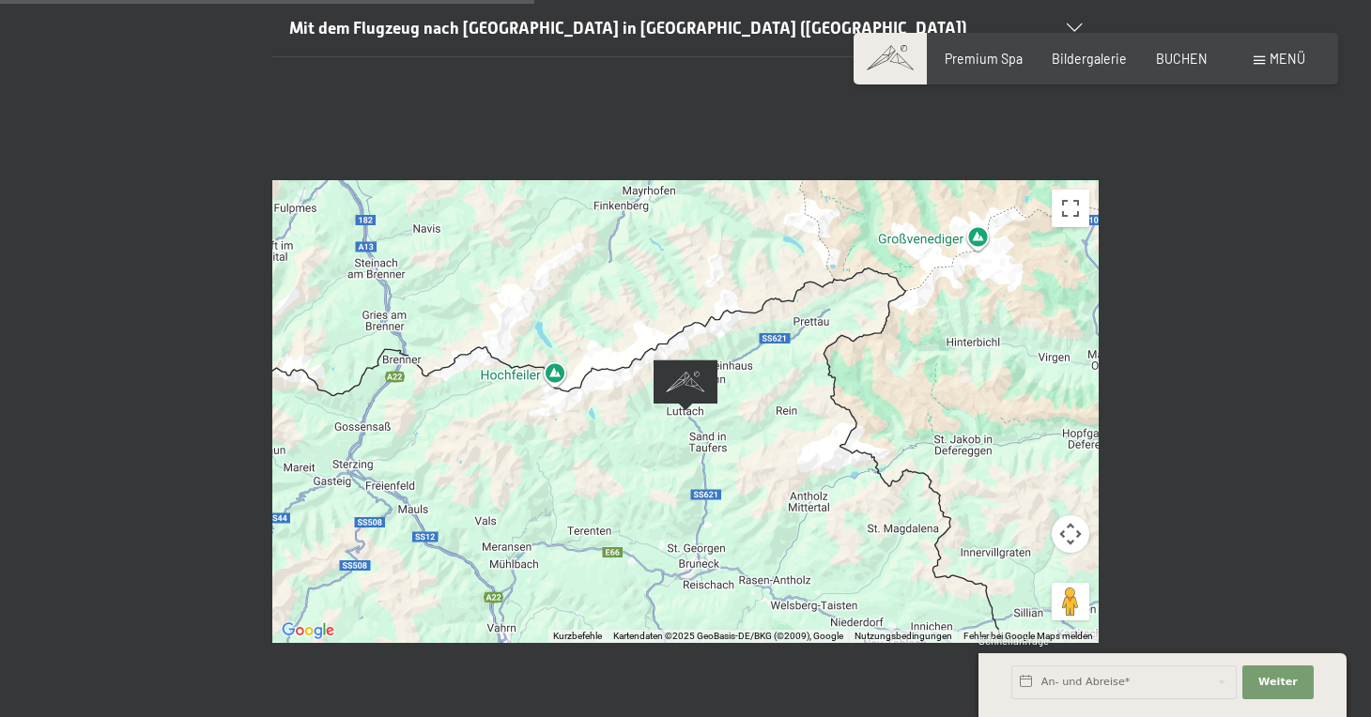
scroll to position [684, 0]
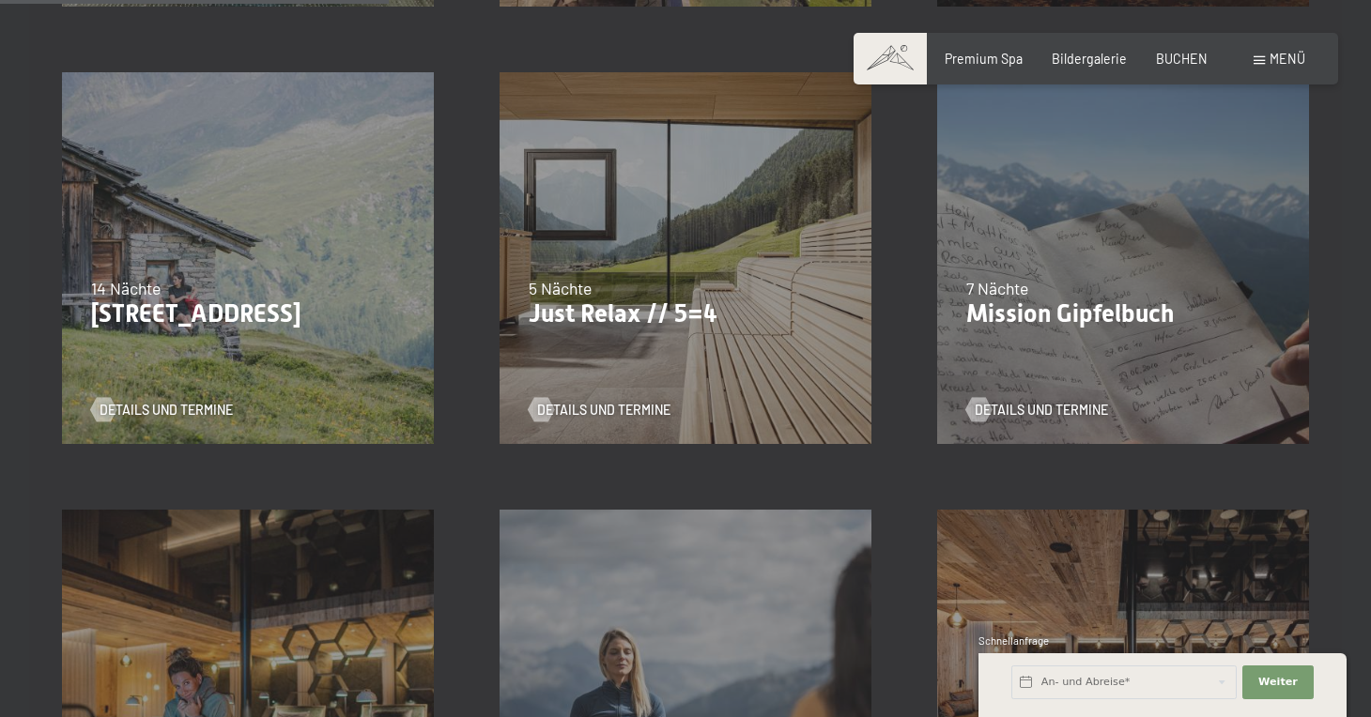
scroll to position [900, 0]
click at [639, 282] on div "5 Nächte" at bounding box center [686, 287] width 314 height 23
click at [552, 408] on span "Einwilligung Marketing*" at bounding box center [580, 412] width 155 height 19
click at [494, 408] on input "Einwilligung Marketing*" at bounding box center [484, 412] width 19 height 19
click at [538, 406] on span "Einwilligung Marketing*" at bounding box center [580, 412] width 155 height 19
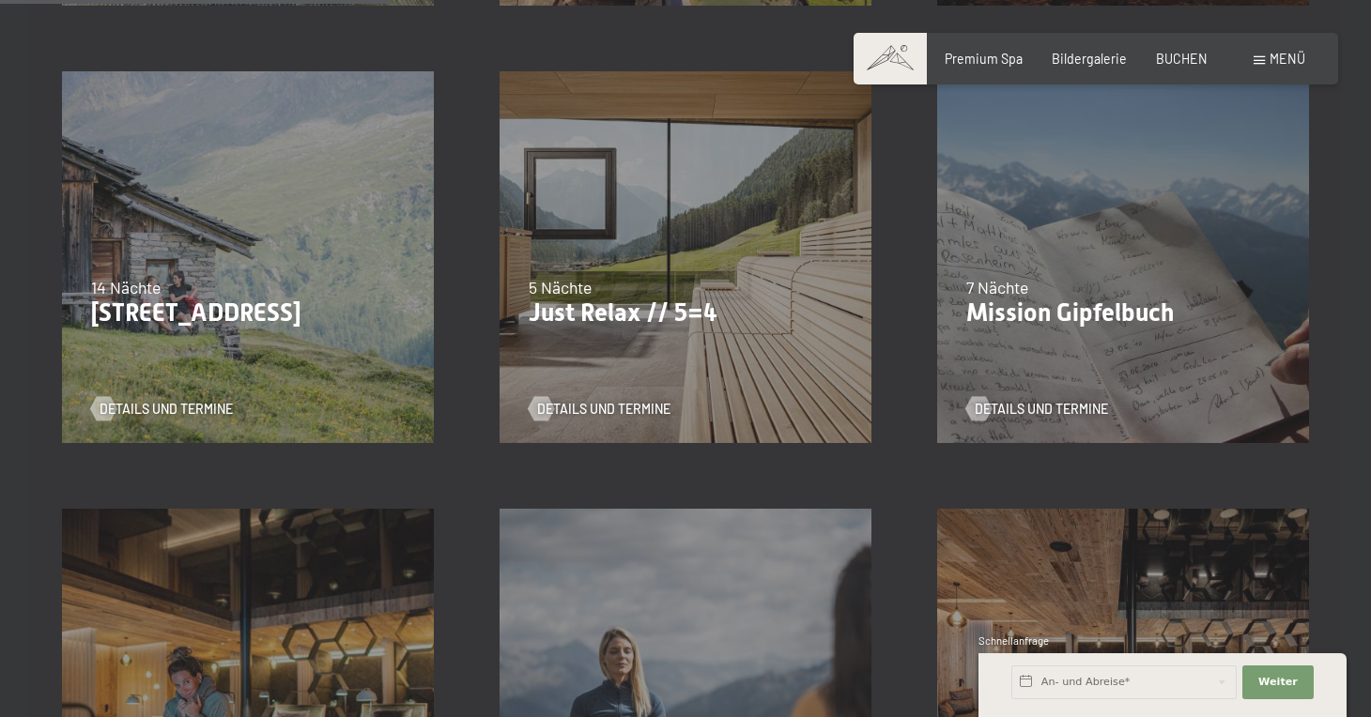
click at [494, 406] on input "Einwilligung Marketing*" at bounding box center [484, 412] width 19 height 19
click at [538, 406] on span "Einwilligung Marketing*" at bounding box center [580, 412] width 155 height 19
click at [494, 406] on input "Einwilligung Marketing*" at bounding box center [484, 412] width 19 height 19
click at [538, 406] on span "Einwilligung Marketing*" at bounding box center [580, 412] width 155 height 19
click at [494, 406] on input "Einwilligung Marketing*" at bounding box center [484, 412] width 19 height 19
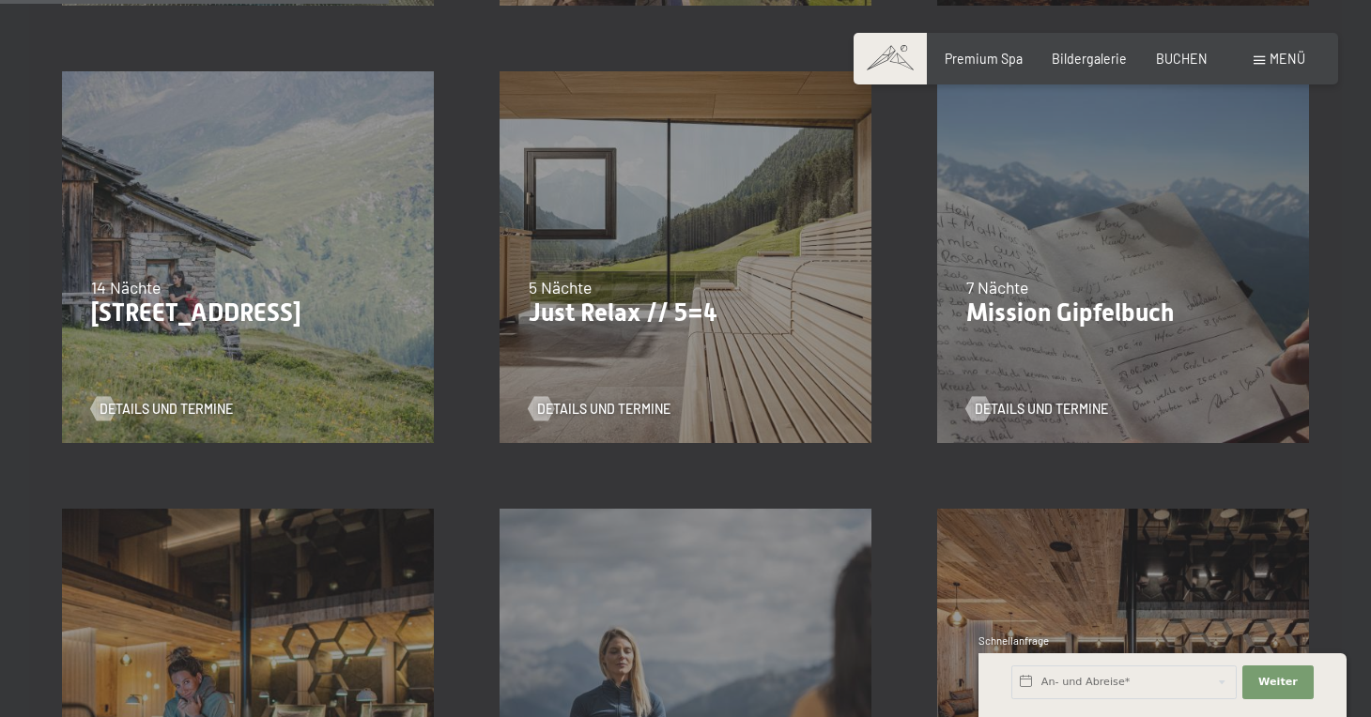
click at [538, 406] on span "Einwilligung Marketing*" at bounding box center [580, 412] width 155 height 19
click at [494, 406] on input "Einwilligung Marketing*" at bounding box center [484, 412] width 19 height 19
checkbox input "false"
click at [593, 293] on div "5 Nächte" at bounding box center [686, 287] width 314 height 23
click at [593, 294] on div "5 Nächte" at bounding box center [686, 287] width 314 height 23
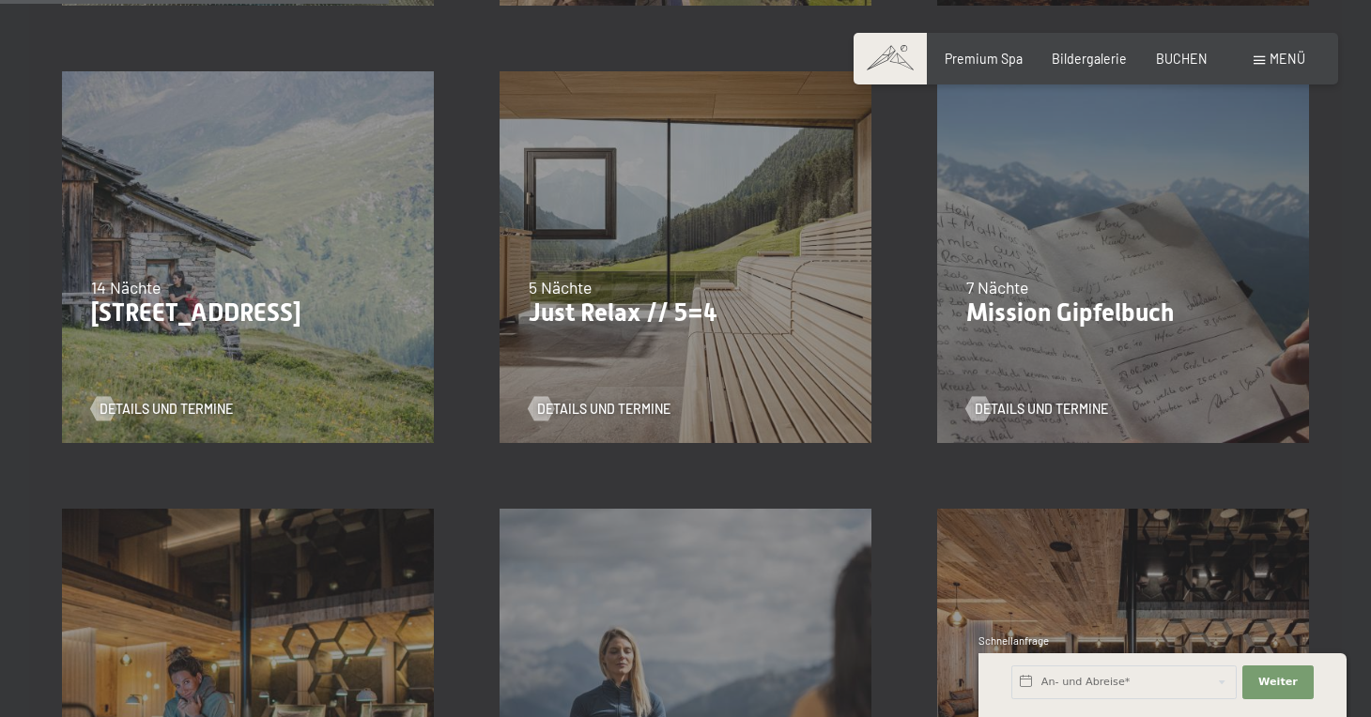
click at [636, 225] on div "07.09.–03.10.2025 21.12.–26.12.2025 11.01.–23.01.2026 08.03.–27.03.2026 08.11.–…" at bounding box center [686, 257] width 438 height 438
click at [1161, 287] on div "7 Nächte" at bounding box center [1123, 287] width 314 height 23
click at [1013, 410] on span "Details und Termine" at bounding box center [1059, 409] width 133 height 19
click at [1007, 410] on span "Details und Termine" at bounding box center [1059, 409] width 133 height 19
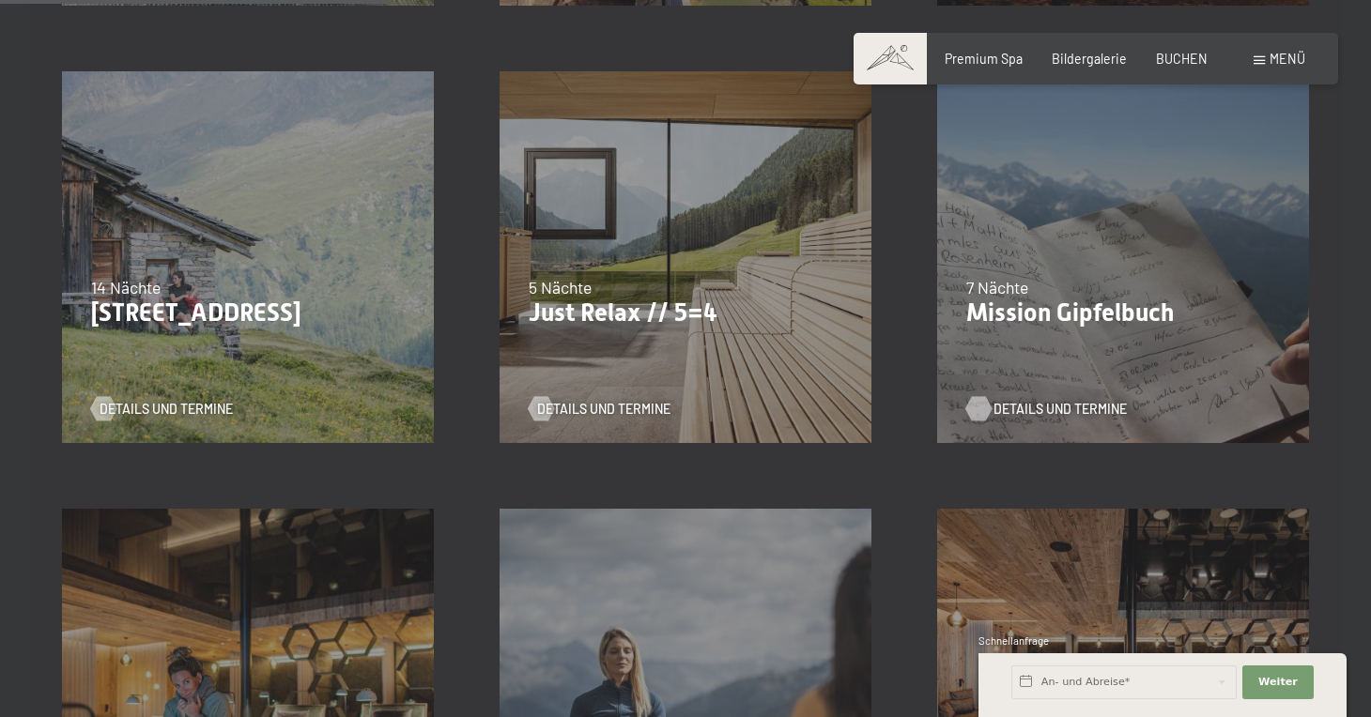
click at [1007, 410] on span "Details und Termine" at bounding box center [1059, 409] width 133 height 19
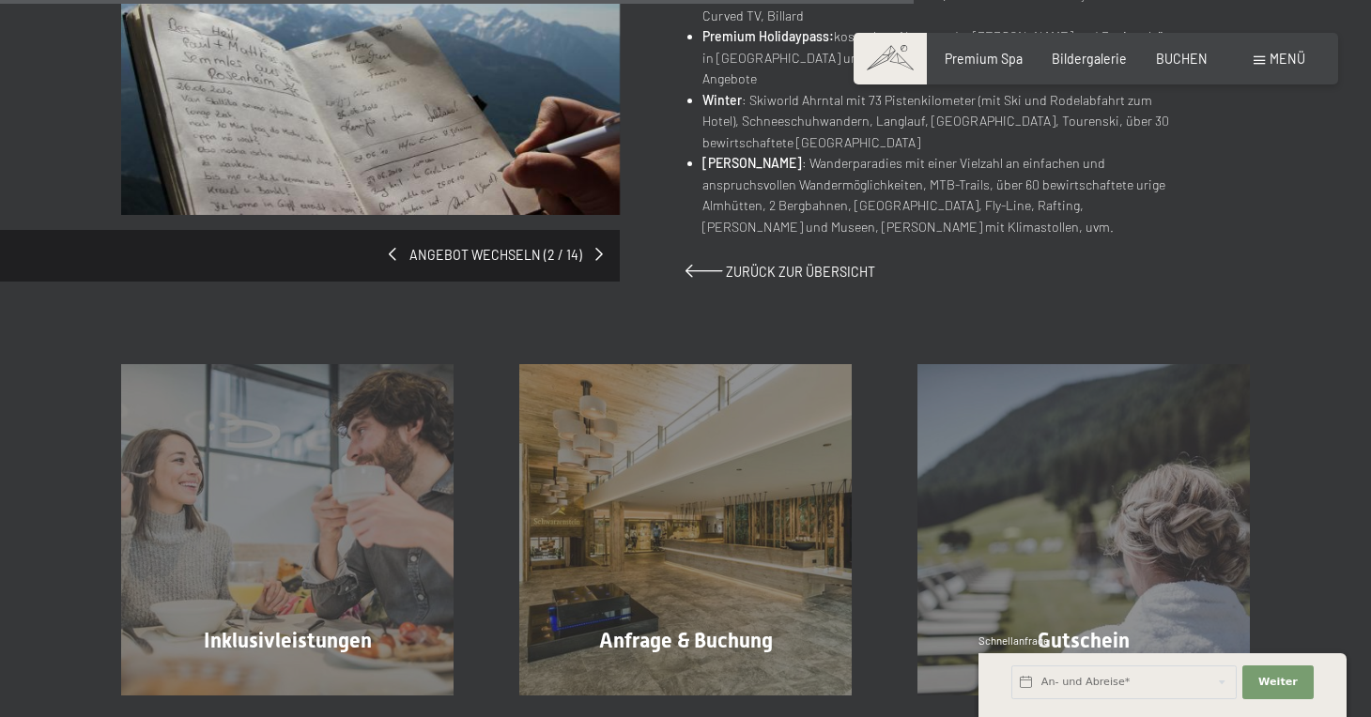
scroll to position [1442, 0]
click at [719, 264] on span at bounding box center [704, 270] width 38 height 13
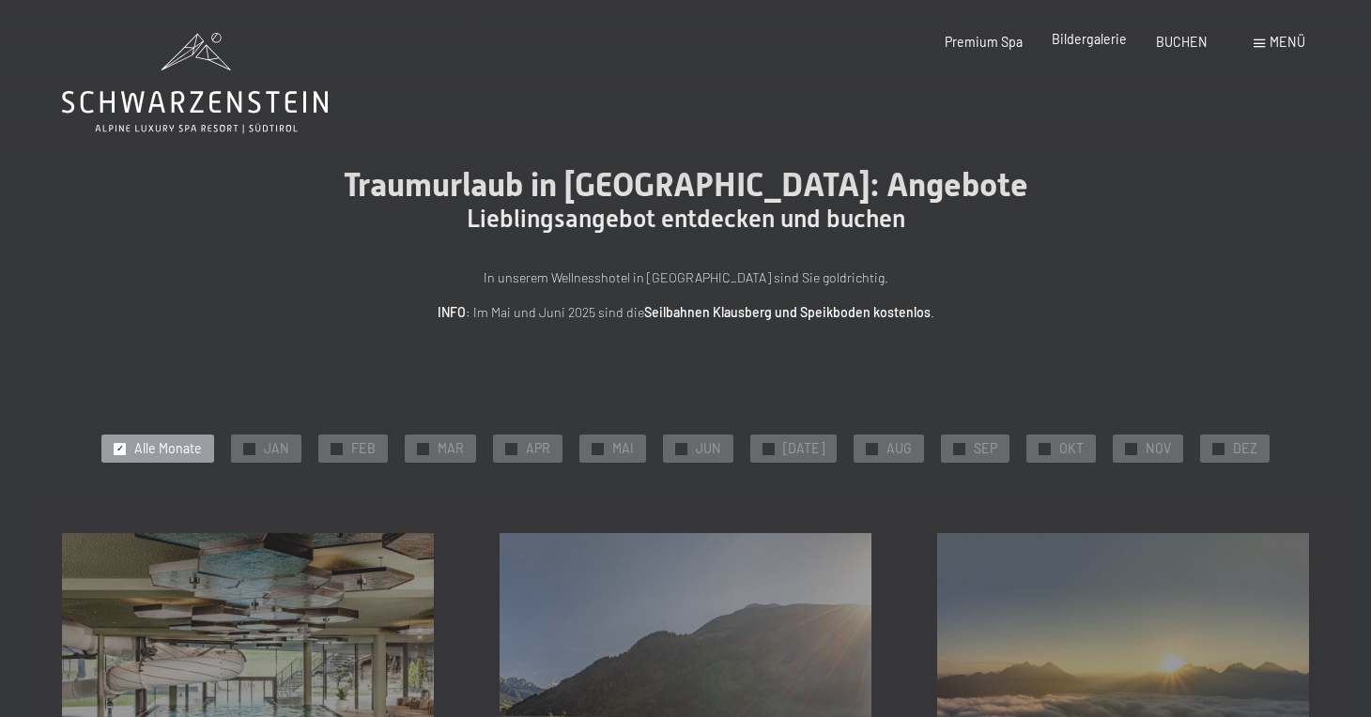
click at [1091, 37] on span "Bildergalerie" at bounding box center [1089, 39] width 75 height 16
click at [1258, 40] on span at bounding box center [1259, 43] width 11 height 8
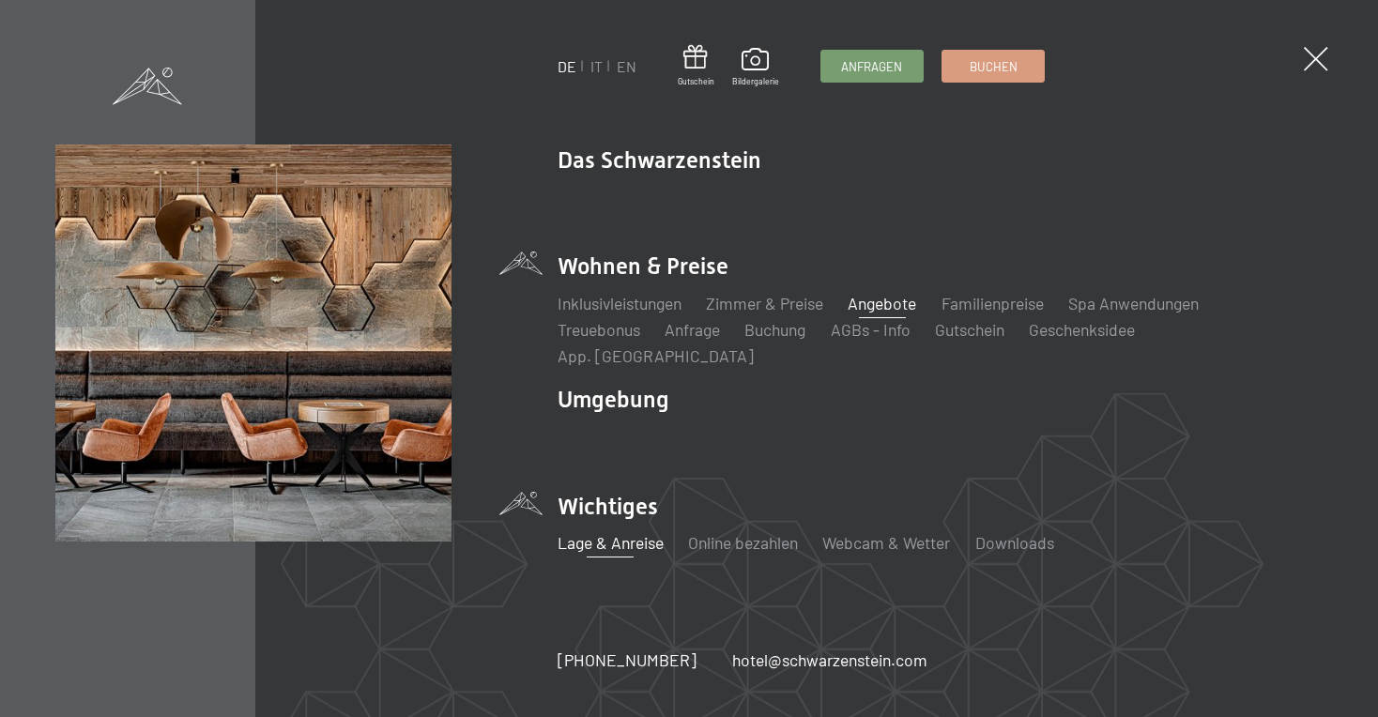
click at [608, 532] on link "Lage & Anreise" at bounding box center [611, 542] width 106 height 21
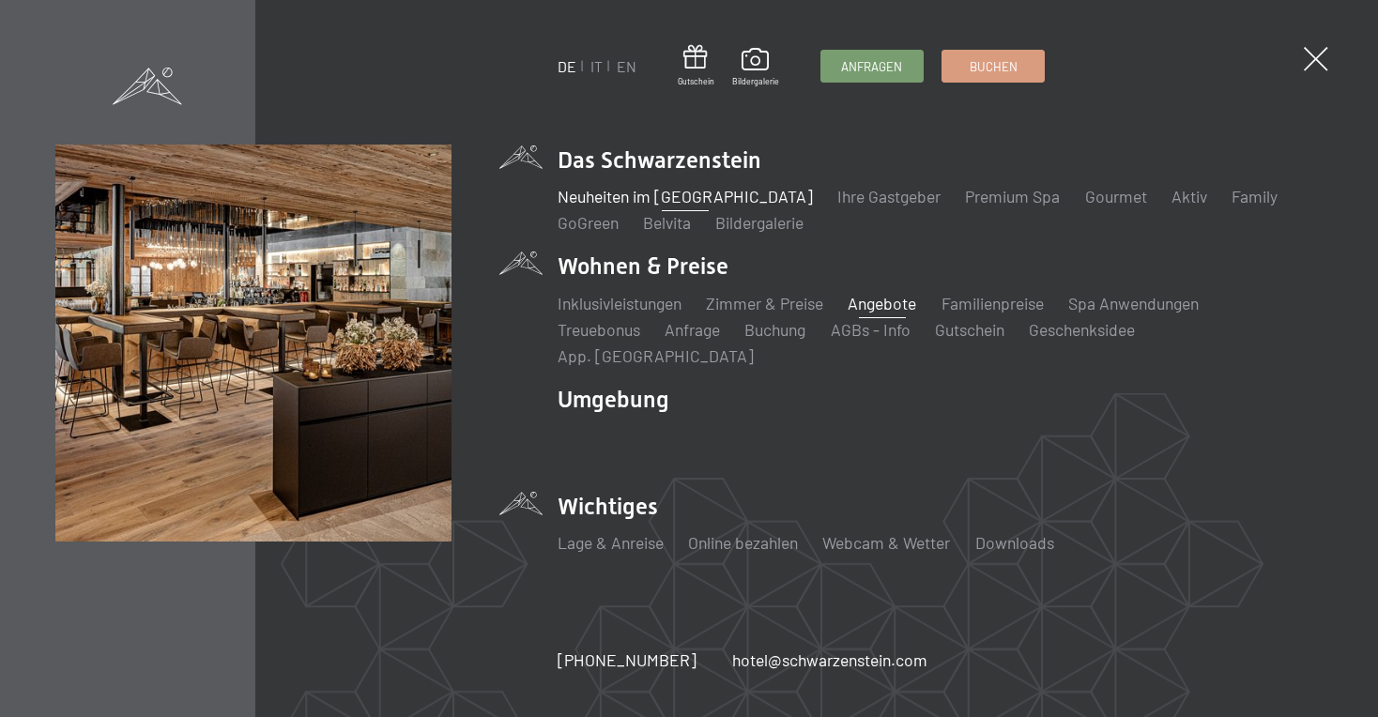
click at [711, 207] on link "Neuheiten im [GEOGRAPHIC_DATA]" at bounding box center [685, 196] width 255 height 21
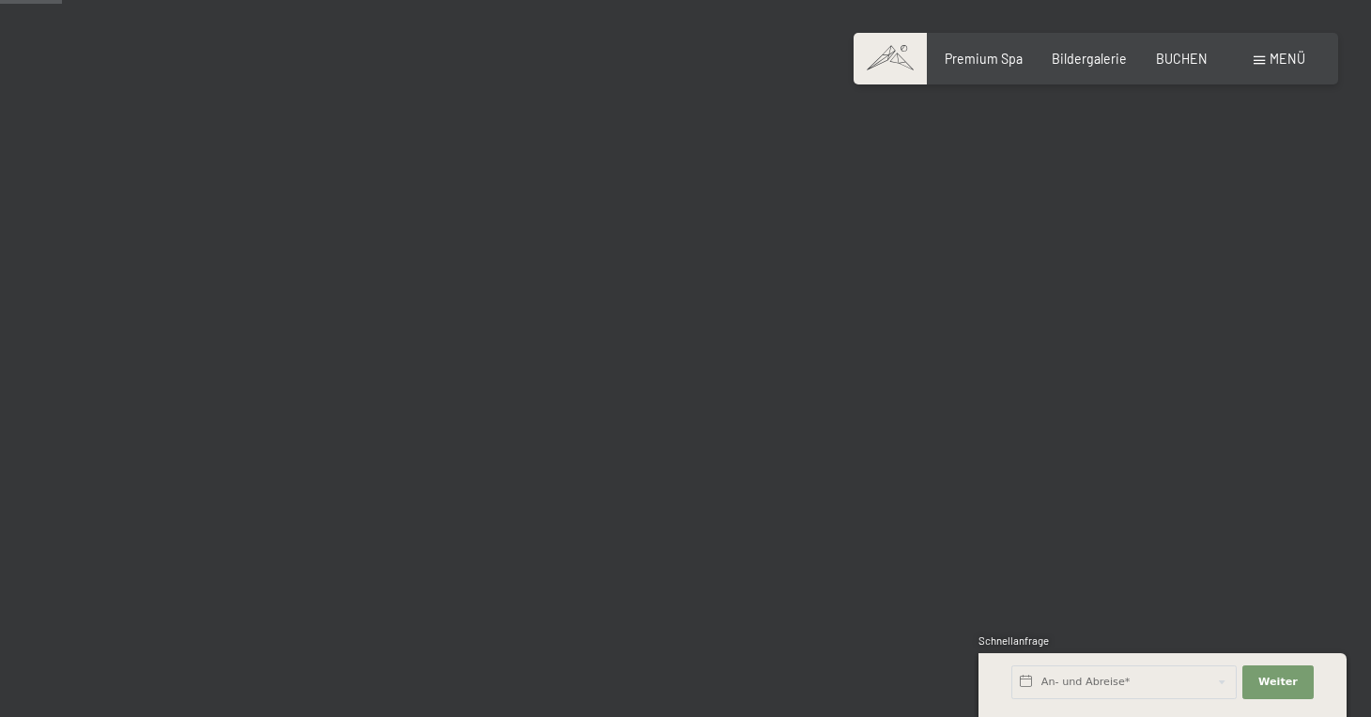
scroll to position [744, 0]
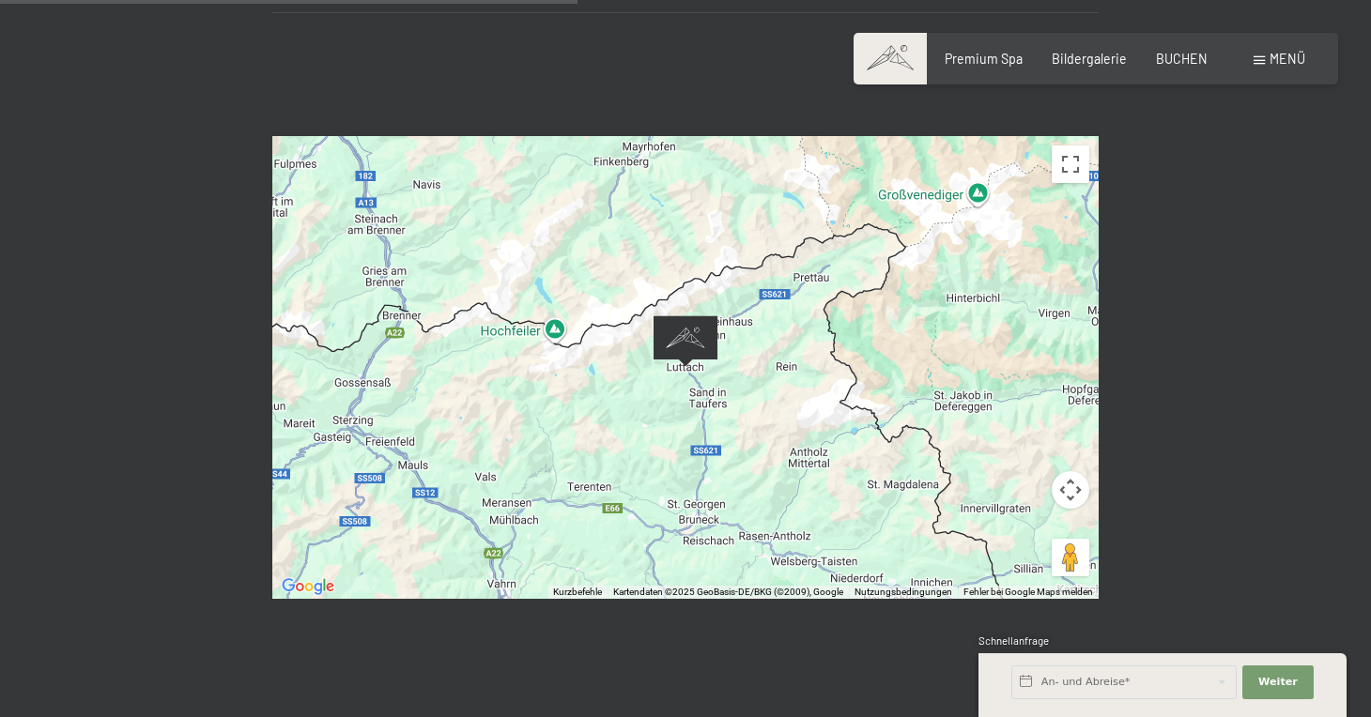
scroll to position [738, 0]
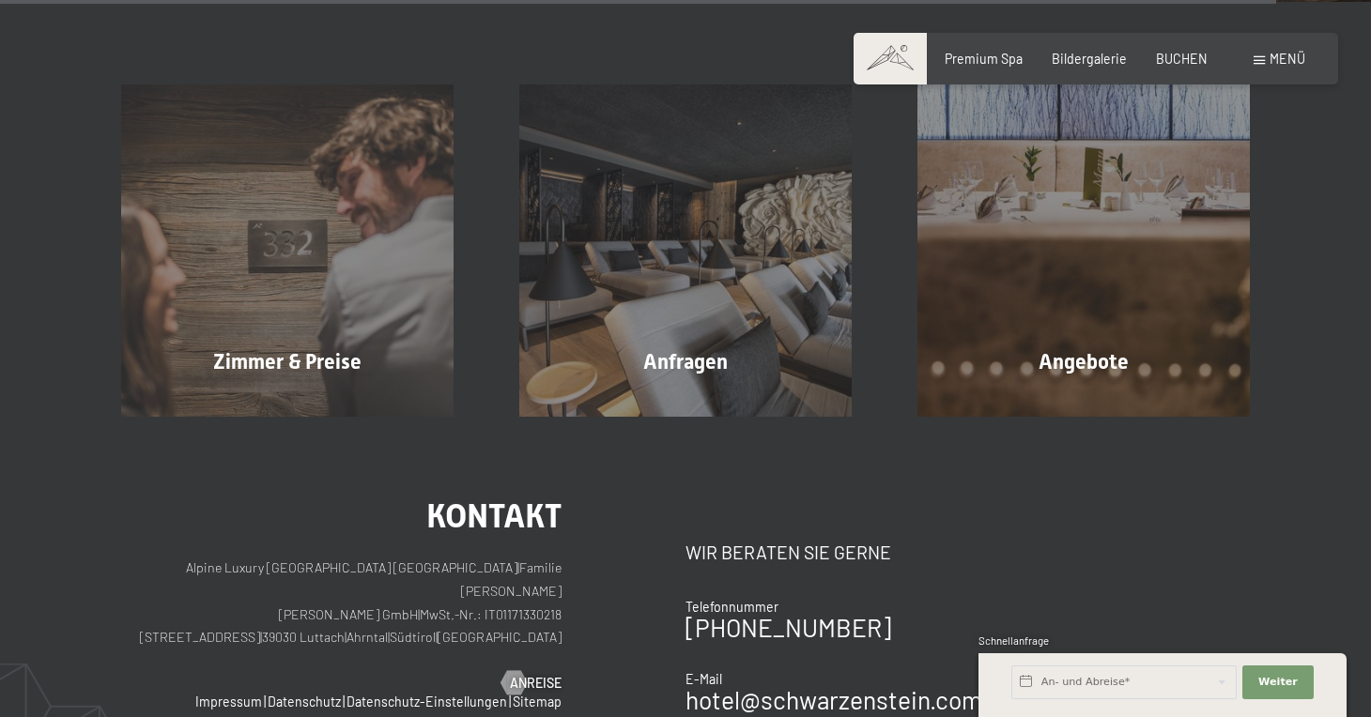
scroll to position [6071, 0]
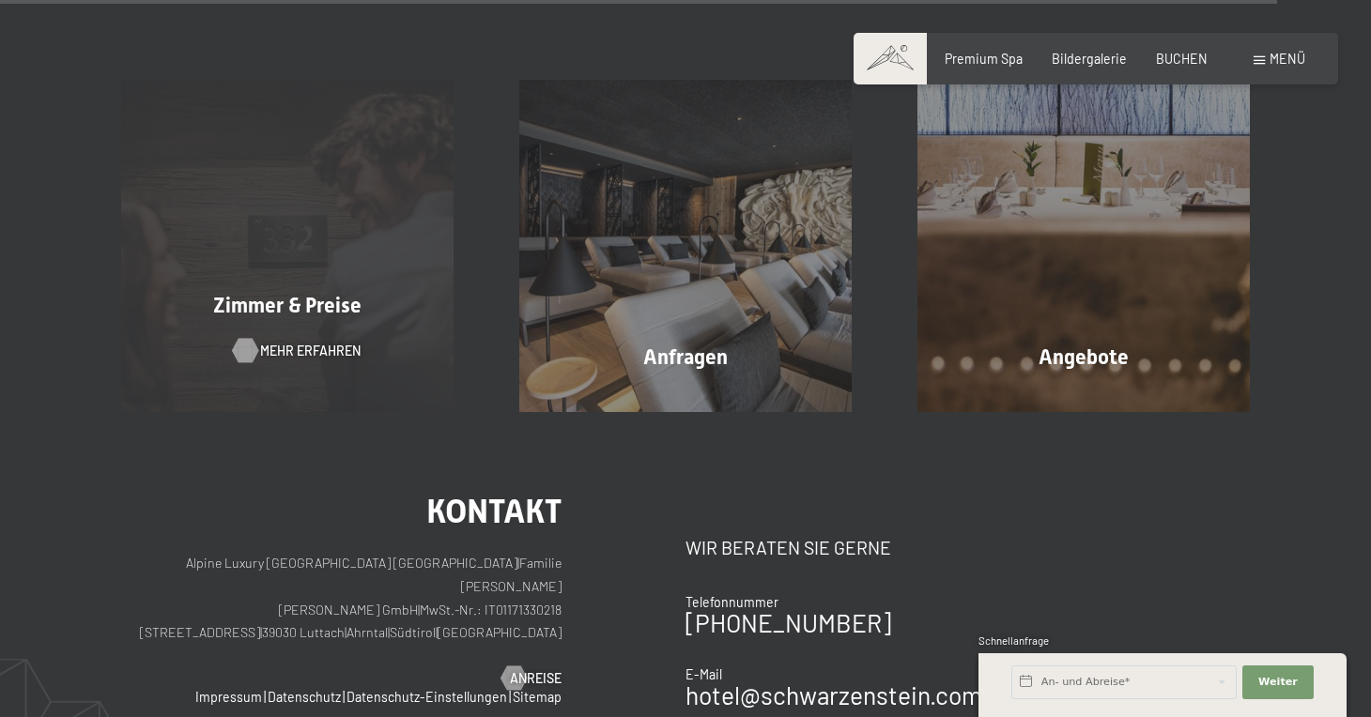
click at [285, 342] on span "Mehr erfahren" at bounding box center [310, 351] width 100 height 19
